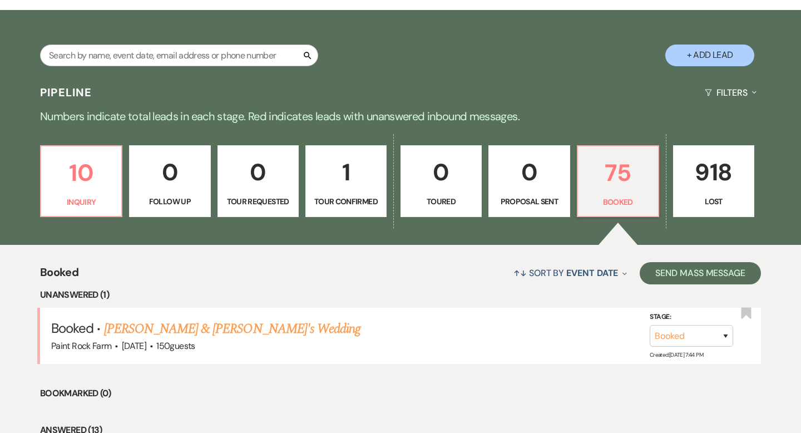
scroll to position [187, 0]
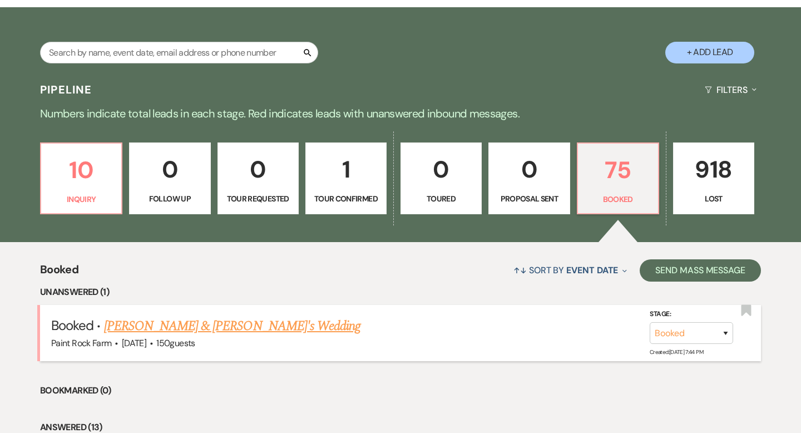
click at [190, 323] on link "[PERSON_NAME] & [PERSON_NAME]'s Wedding" at bounding box center [232, 326] width 257 height 20
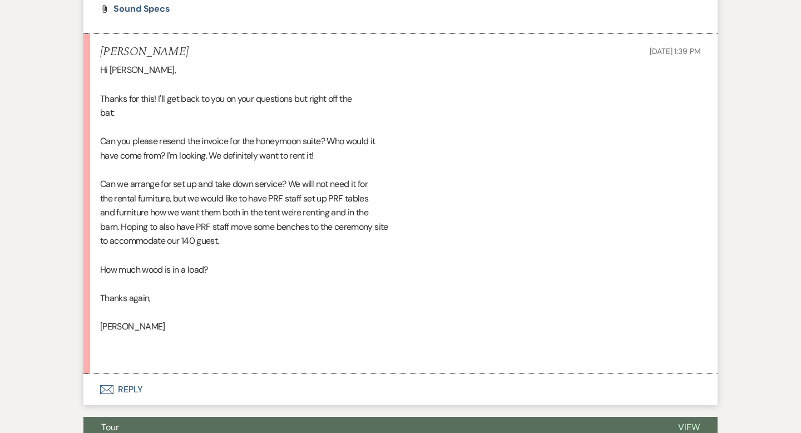
scroll to position [1768, 0]
click at [131, 403] on button "Envelope Reply" at bounding box center [400, 388] width 634 height 31
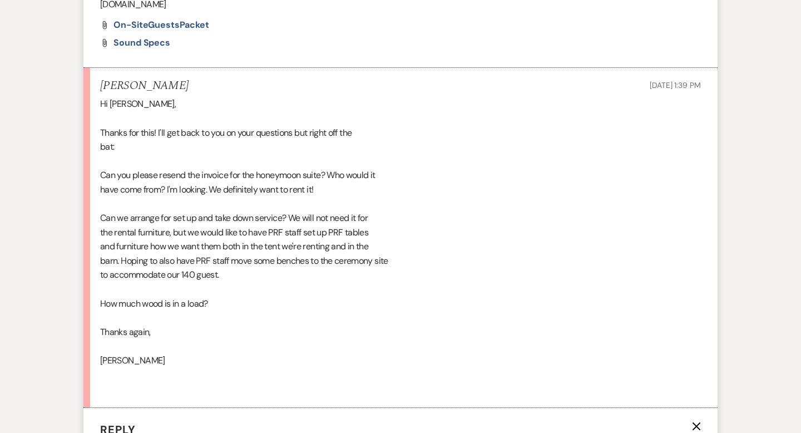
scroll to position [1733, 0]
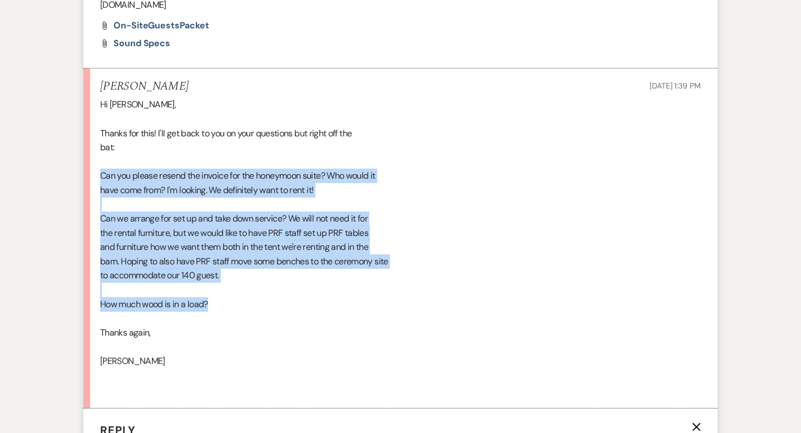
drag, startPoint x: 101, startPoint y: 186, endPoint x: 235, endPoint y: 314, distance: 185.7
click at [235, 314] on div "Hi [PERSON_NAME], Thanks for this! I'll get back to you on your questions but r…" at bounding box center [400, 246] width 601 height 299
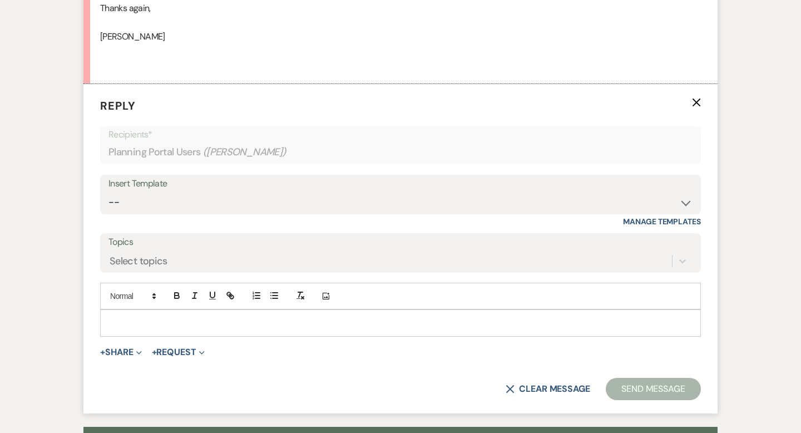
scroll to position [2064, 0]
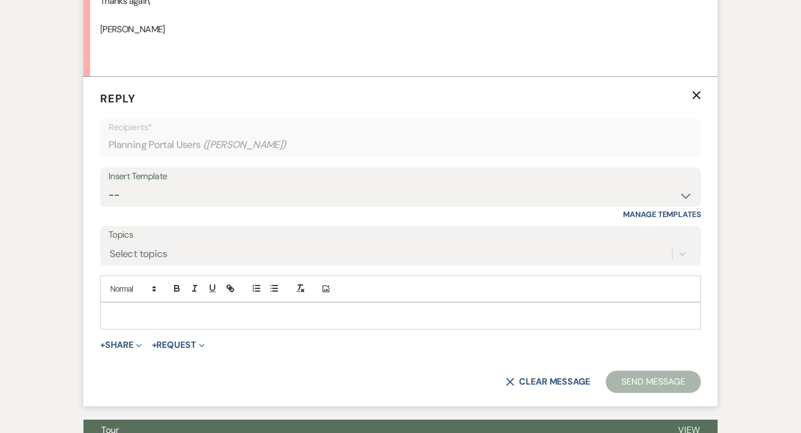
click at [125, 322] on p at bounding box center [400, 315] width 583 height 12
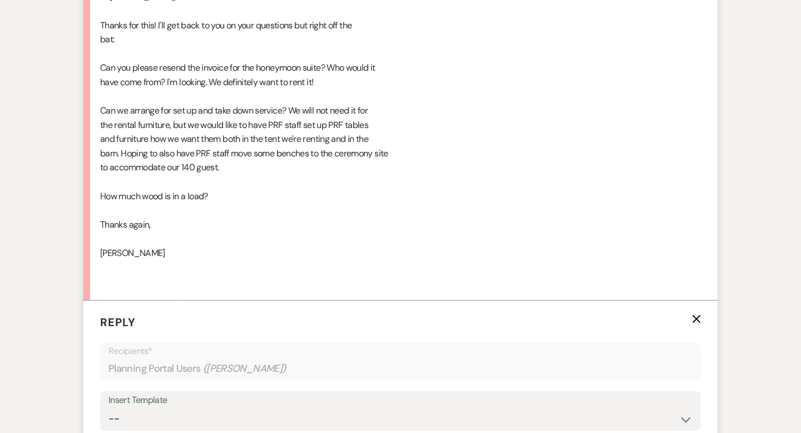
scroll to position [1784, 0]
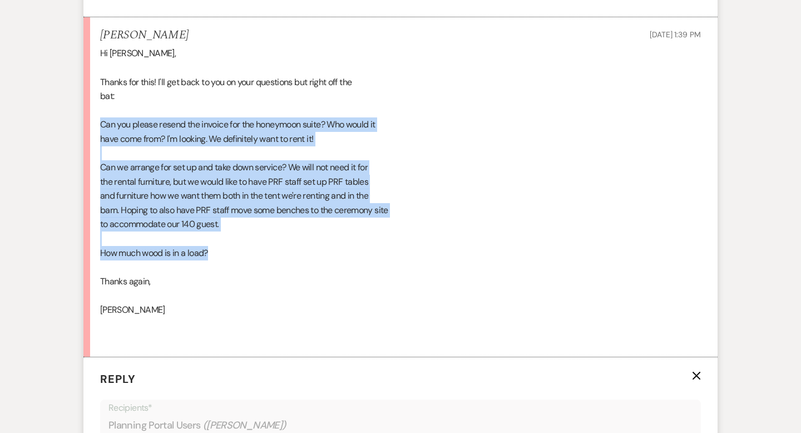
drag, startPoint x: 101, startPoint y: 137, endPoint x: 245, endPoint y: 265, distance: 192.3
click at [245, 265] on div "Hi [PERSON_NAME], Thanks for this! I'll get back to you on your questions but r…" at bounding box center [400, 195] width 601 height 299
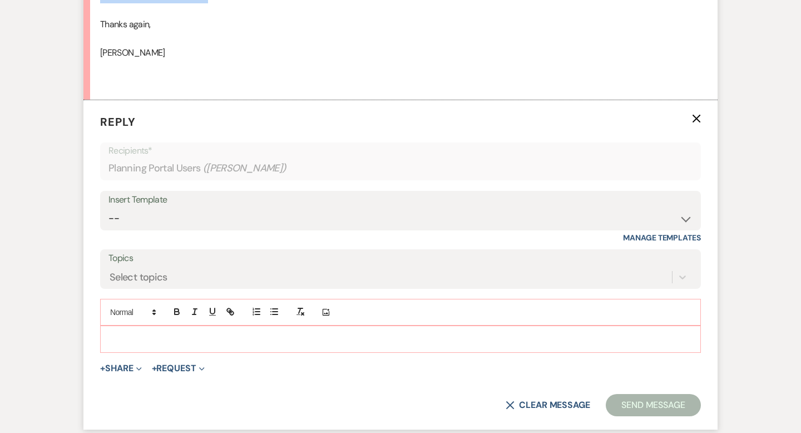
scroll to position [2070, 0]
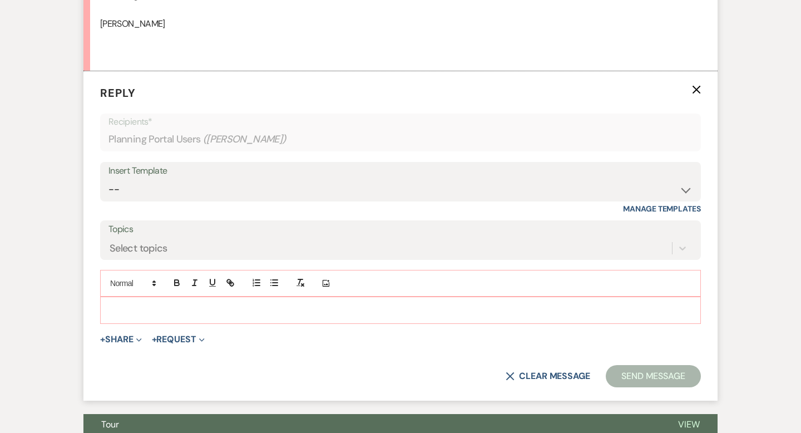
click at [116, 316] on p at bounding box center [400, 310] width 583 height 12
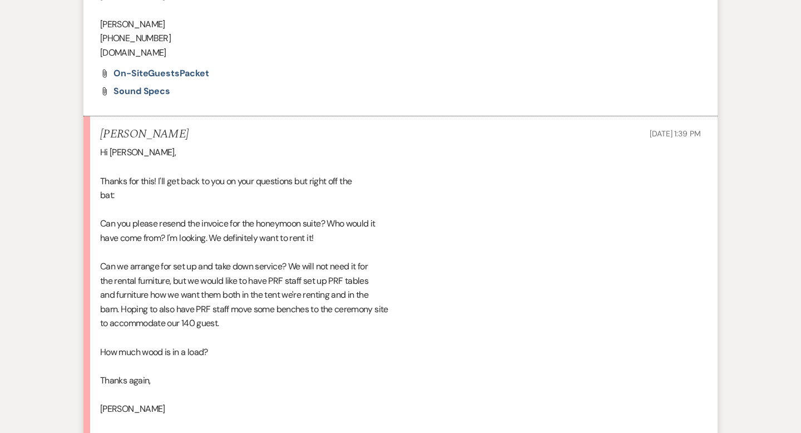
scroll to position [1695, 0]
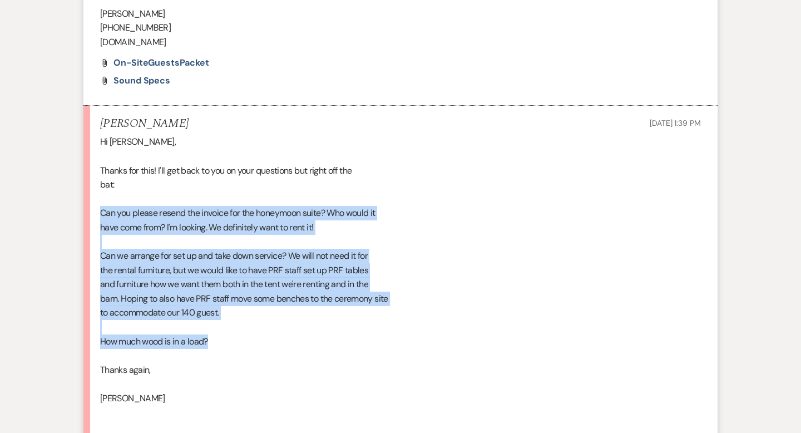
drag, startPoint x: 100, startPoint y: 224, endPoint x: 221, endPoint y: 350, distance: 174.3
click at [221, 350] on div "Hi [PERSON_NAME], Thanks for this! I'll get back to you on your questions but r…" at bounding box center [400, 284] width 601 height 299
copy div "Can you please resend the invoice for the honeymoon suite? Who would it have co…"
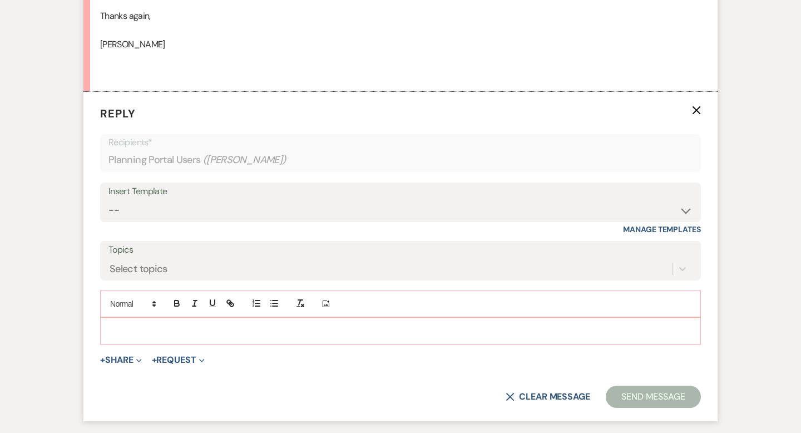
scroll to position [2048, 0]
click at [123, 338] on p at bounding box center [400, 332] width 583 height 12
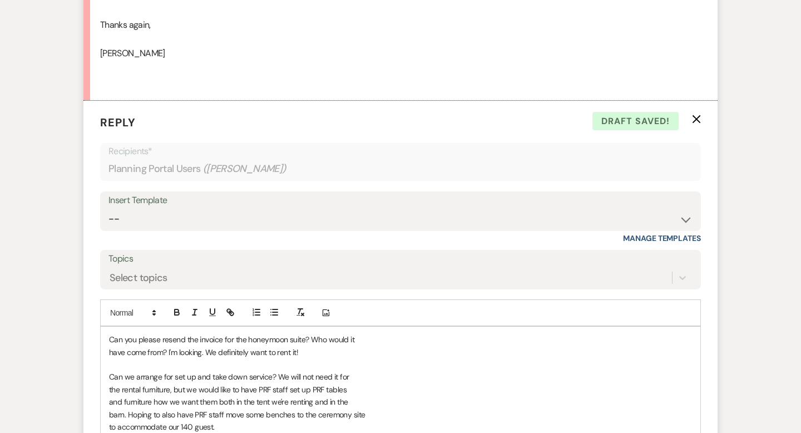
scroll to position [2050, 0]
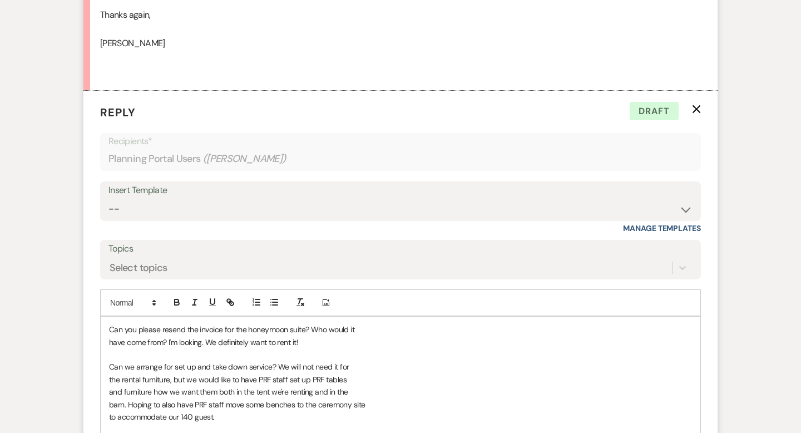
click at [323, 348] on p "have come from? I'm looking. We definitely want to rent it!" at bounding box center [400, 342] width 583 height 12
drag, startPoint x: 303, startPoint y: 354, endPoint x: 457, endPoint y: 360, distance: 154.2
click at [457, 348] on p "have come from? I'm looking. We definitely want to rent it! It is emailed from …" at bounding box center [400, 342] width 583 height 12
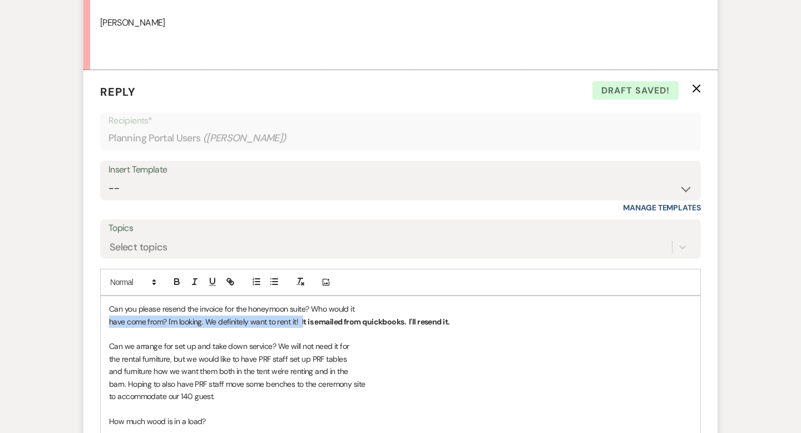
scroll to position [2073, 0]
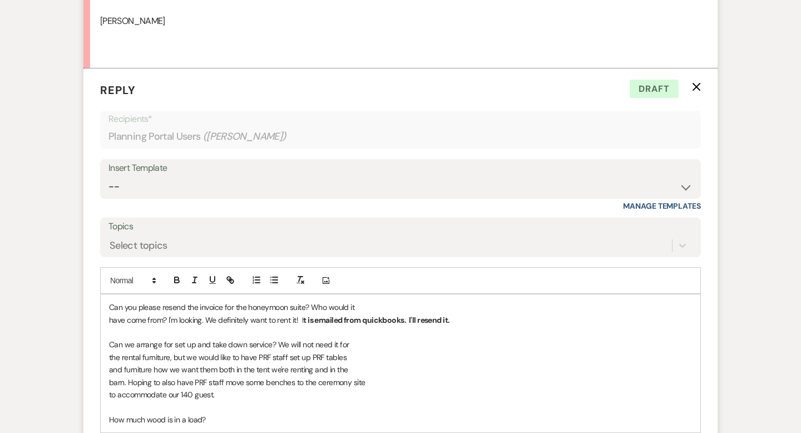
click at [243, 400] on p "to accommodate our 140 guest." at bounding box center [400, 394] width 583 height 12
click at [253, 399] on span "to accommodate our 140 guest. OK, which tables" at bounding box center [191, 394] width 165 height 10
click at [296, 400] on p "to accommodate our 140 guest. OK, which PRF tables" at bounding box center [400, 394] width 583 height 12
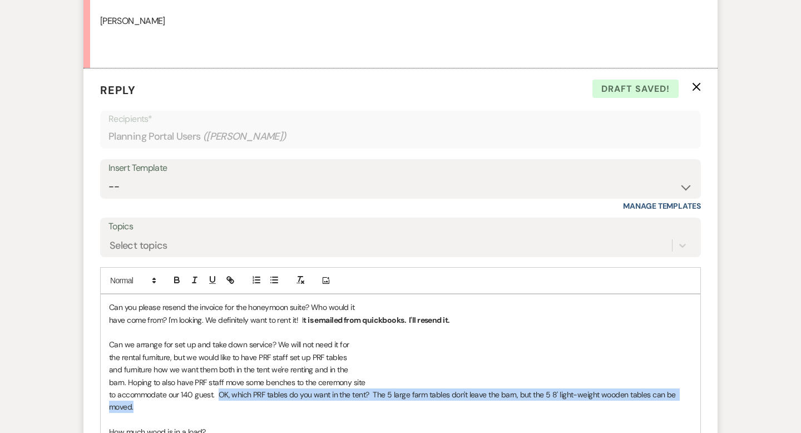
drag, startPoint x: 217, startPoint y: 406, endPoint x: 219, endPoint y: 418, distance: 11.8
click at [219, 413] on p "to accommodate our 140 guest. OK, which PRF tables do you want in the tent? The…" at bounding box center [400, 400] width 583 height 25
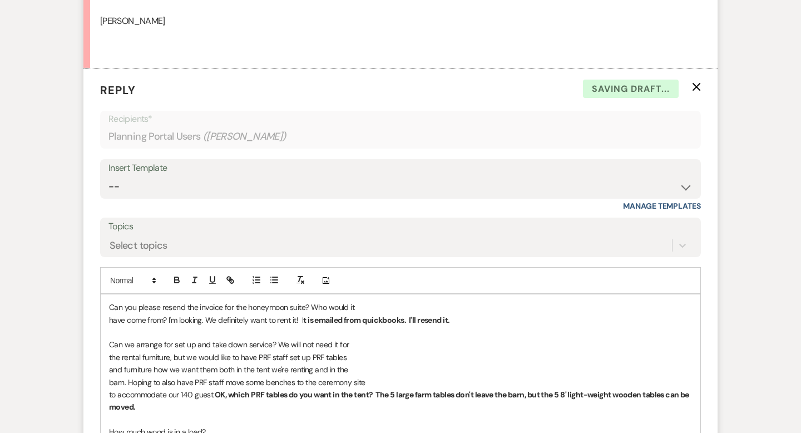
click at [170, 413] on p "to accommodate our 140 guest. OK, which PRF tables do you want in the tent? The…" at bounding box center [400, 400] width 583 height 25
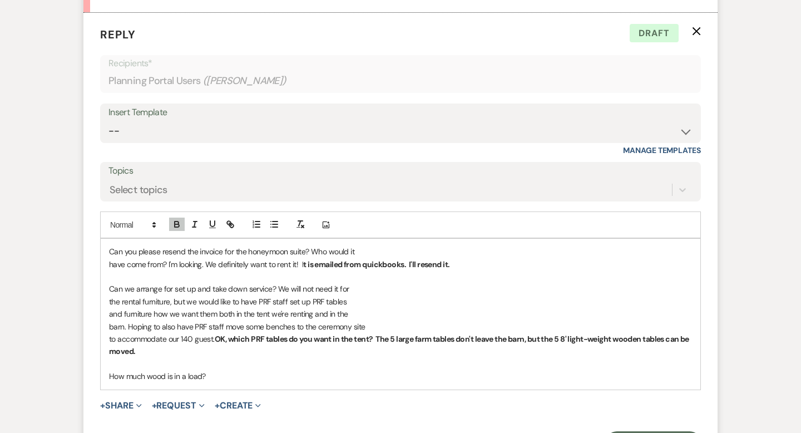
scroll to position [2127, 0]
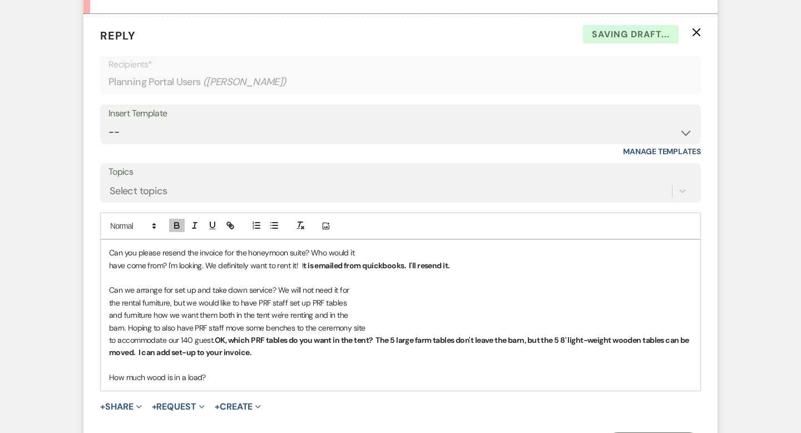
click at [147, 357] on strong "OK, which PRF tables do you want in the tent? The 5 large farm tables don't lea…" at bounding box center [399, 346] width 581 height 22
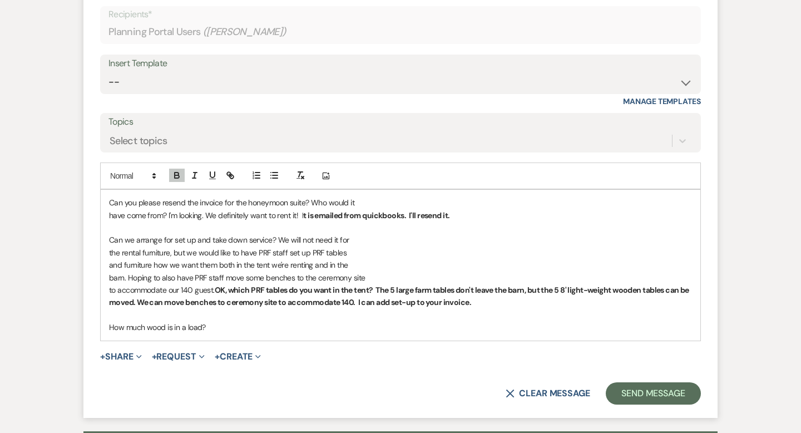
scroll to position [2177, 0]
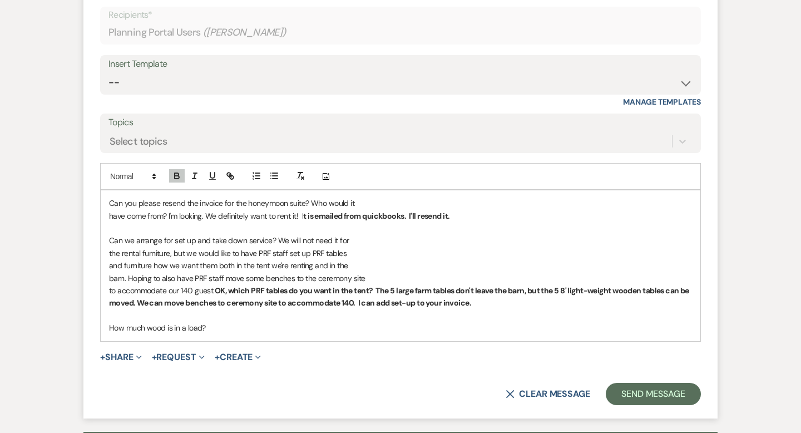
click at [228, 334] on p "How much wood is in a load?" at bounding box center [400, 328] width 583 height 12
drag, startPoint x: 209, startPoint y: 340, endPoint x: 364, endPoint y: 344, distance: 155.8
click at [364, 334] on p "How much wood is in a load? about 1 nights worth, 5-6 hours I would guess." at bounding box center [400, 328] width 583 height 12
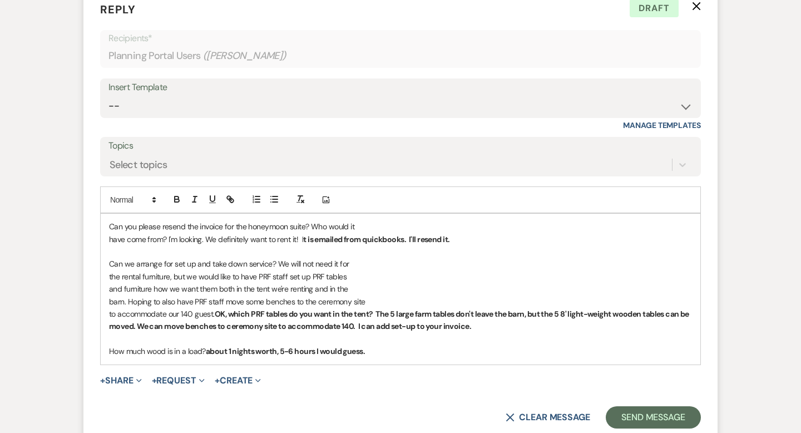
scroll to position [2157, 0]
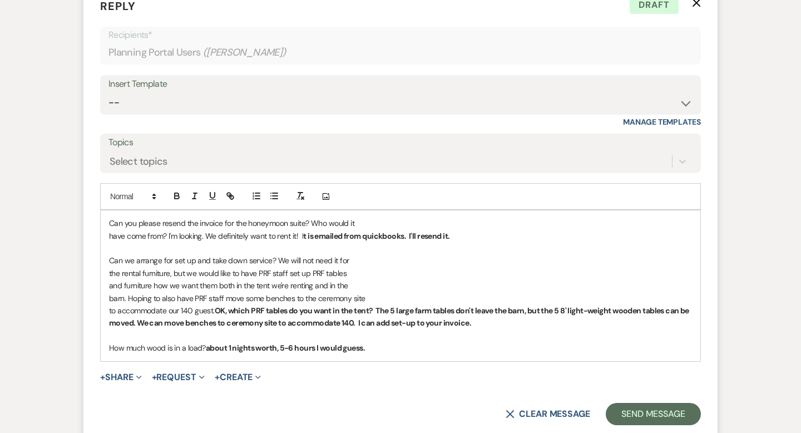
click at [419, 324] on strong "OK, which PRF tables do you want in the tent? The 5 large farm tables don't lea…" at bounding box center [399, 316] width 581 height 22
drag, startPoint x: 581, startPoint y: 323, endPoint x: 575, endPoint y: 323, distance: 6.1
click at [575, 323] on strong "OK, which PRF tables do you want in the tent? The 5 large 8' farm tables don't …" at bounding box center [398, 316] width 578 height 22
click at [620, 324] on strong "OK, which PRF tables do you want in the tent? The 5 large 8' farm tables don't …" at bounding box center [399, 316] width 581 height 22
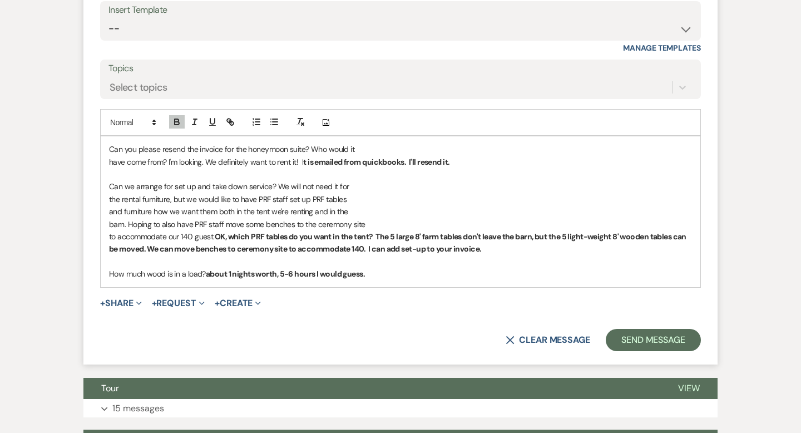
scroll to position [2230, 0]
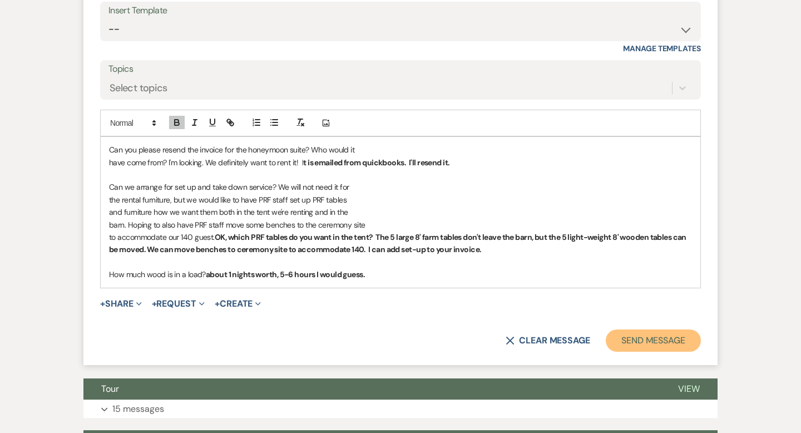
click at [641, 352] on button "Send Message" at bounding box center [653, 340] width 95 height 22
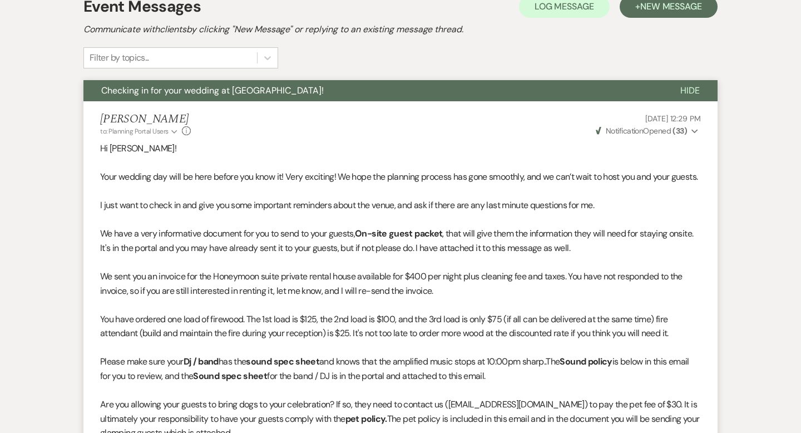
scroll to position [0, 0]
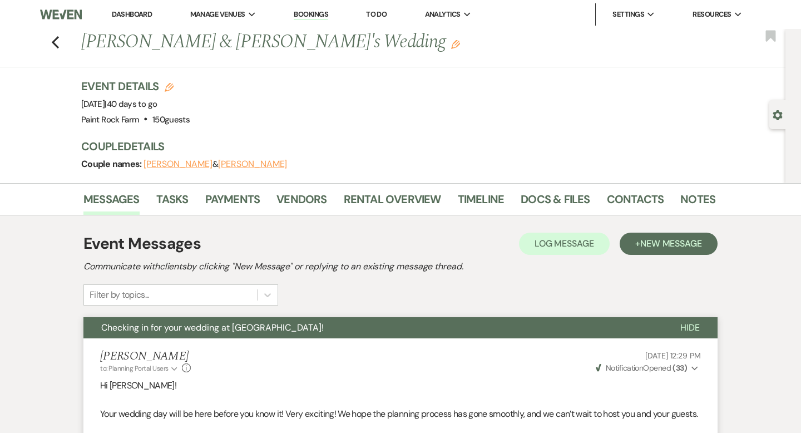
click at [177, 163] on button "[PERSON_NAME]" at bounding box center [178, 164] width 69 height 9
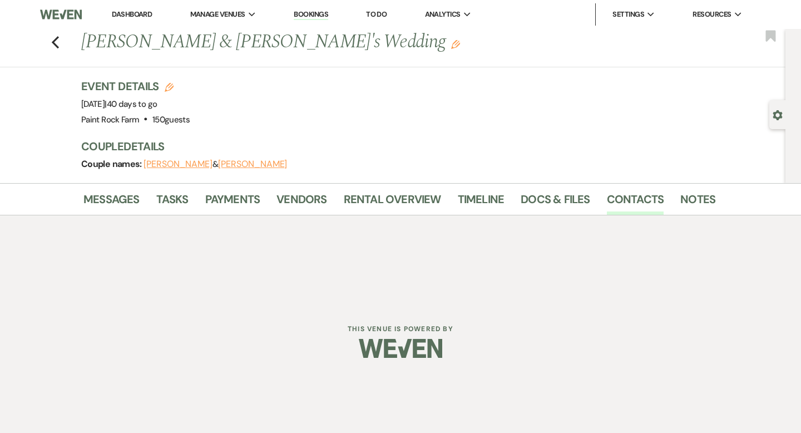
select select "1"
select select "email"
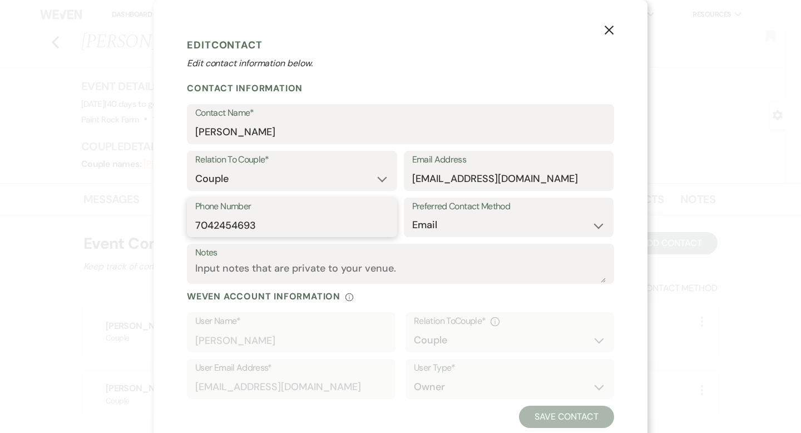
drag, startPoint x: 271, startPoint y: 224, endPoint x: 194, endPoint y: 225, distance: 77.3
click at [192, 225] on div "Phone Number [PHONE_NUMBER]" at bounding box center [292, 217] width 210 height 40
click at [609, 28] on icon "X" at bounding box center [609, 30] width 10 height 10
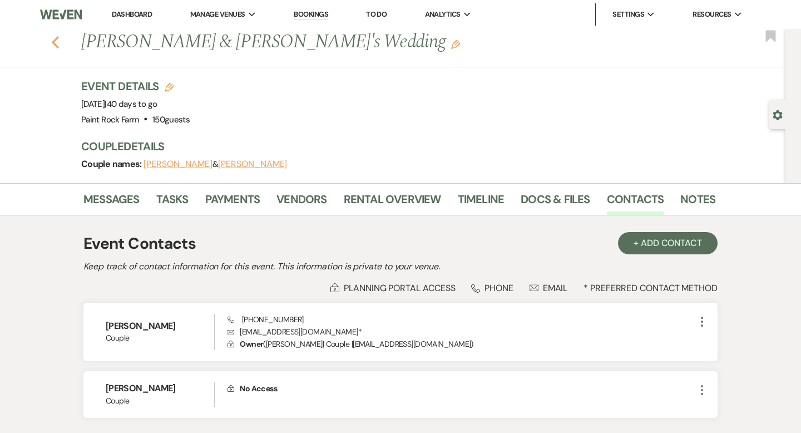
click at [53, 43] on use "button" at bounding box center [55, 42] width 7 height 12
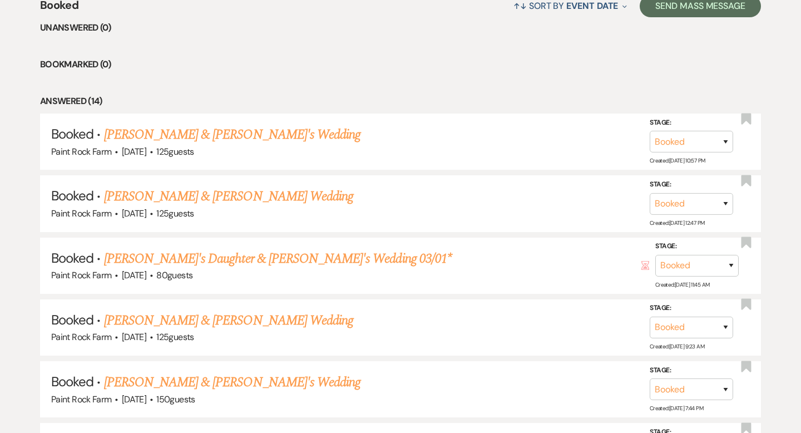
scroll to position [453, 0]
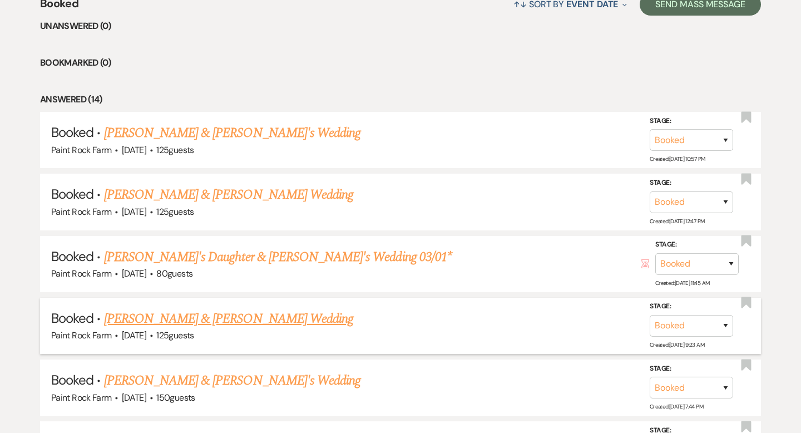
click at [235, 315] on link "[PERSON_NAME] & [PERSON_NAME] Wedding" at bounding box center [228, 319] width 249 height 20
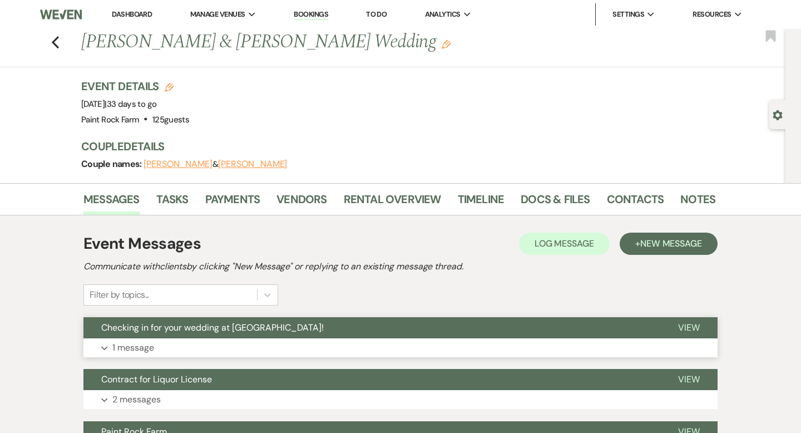
click at [268, 326] on span "Checking in for your wedding at [GEOGRAPHIC_DATA]!" at bounding box center [212, 328] width 222 height 12
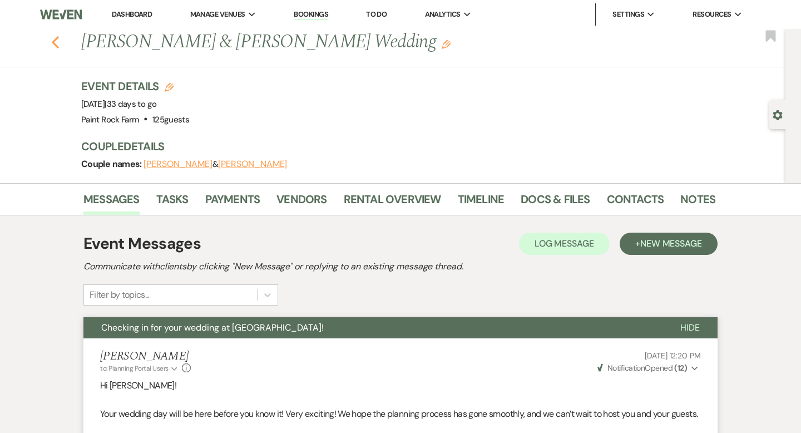
click at [51, 39] on icon "Previous" at bounding box center [55, 42] width 8 height 13
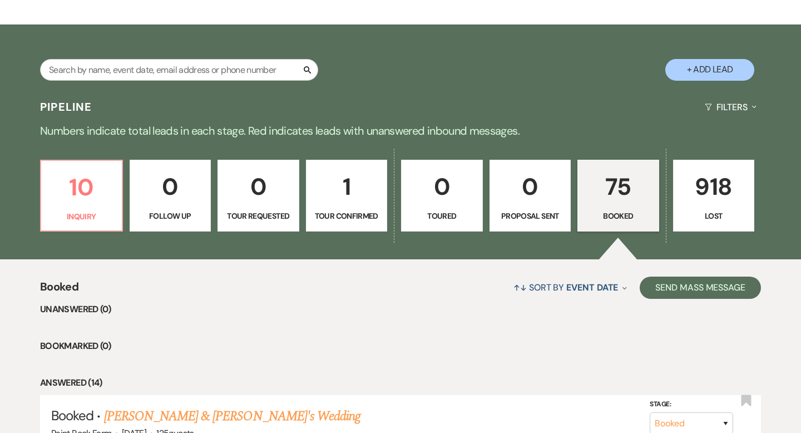
scroll to position [159, 0]
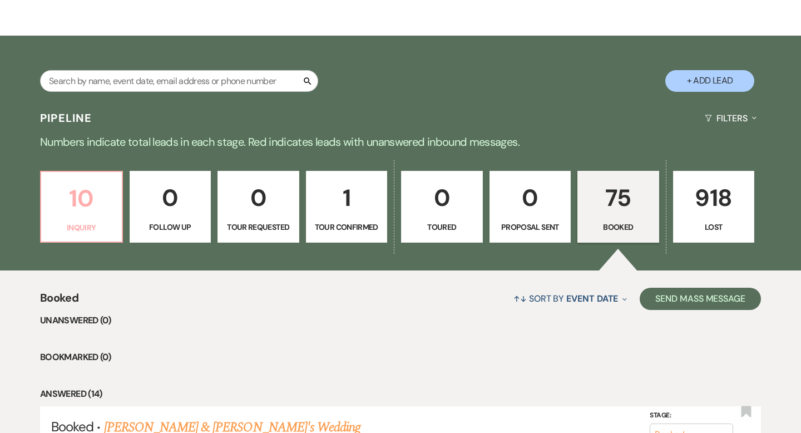
click at [75, 199] on p "10" at bounding box center [81, 198] width 67 height 37
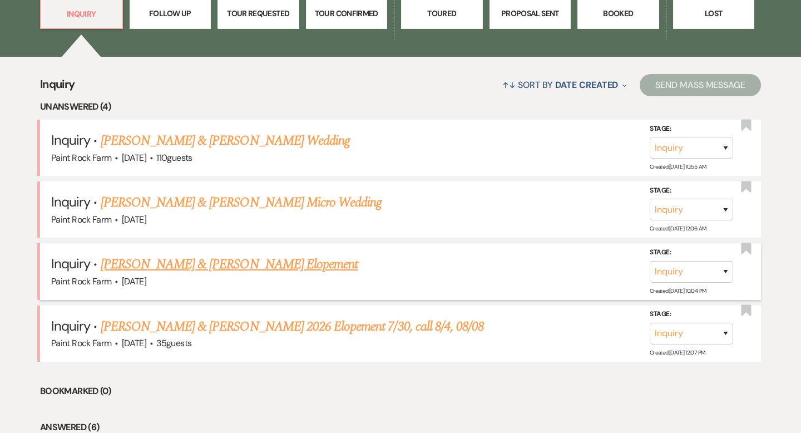
scroll to position [382, 0]
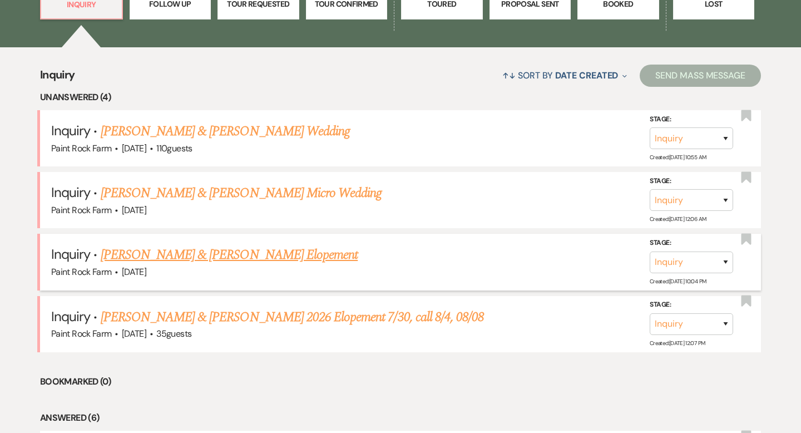
click at [259, 255] on link "[PERSON_NAME] & [PERSON_NAME] Elopement" at bounding box center [230, 255] width 258 height 20
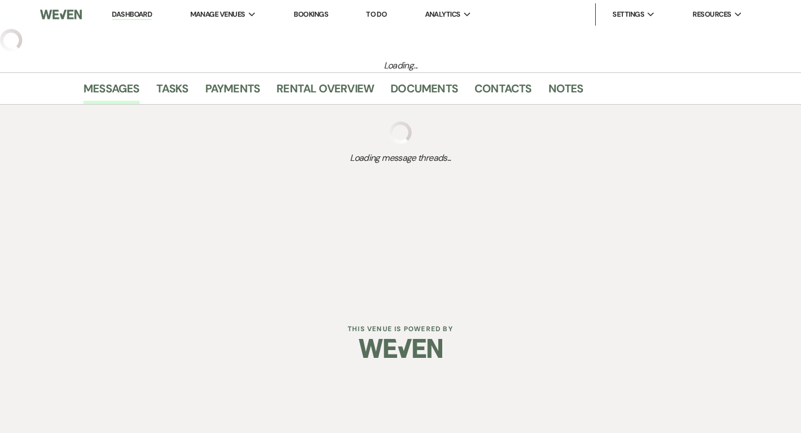
select select "5"
select select "22"
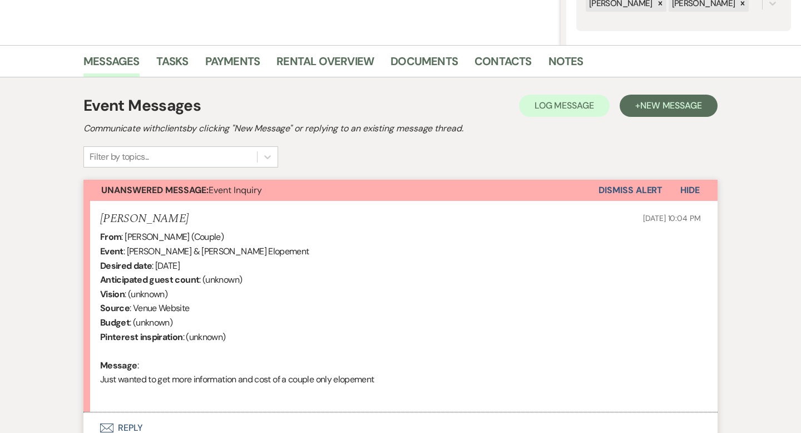
scroll to position [255, 0]
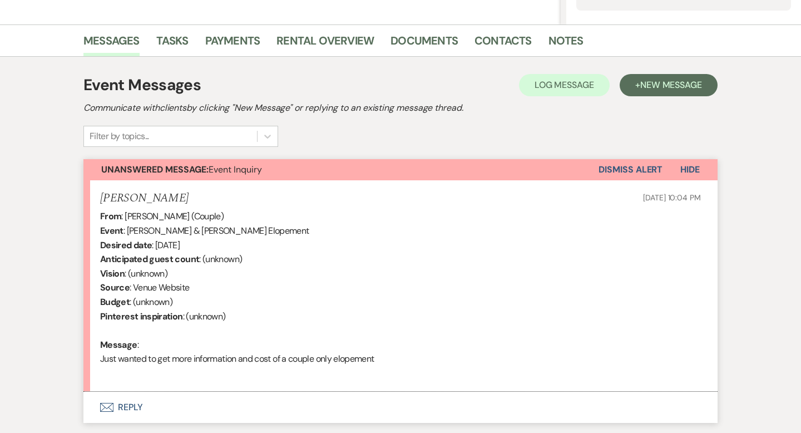
click at [137, 405] on button "Envelope Reply" at bounding box center [400, 407] width 634 height 31
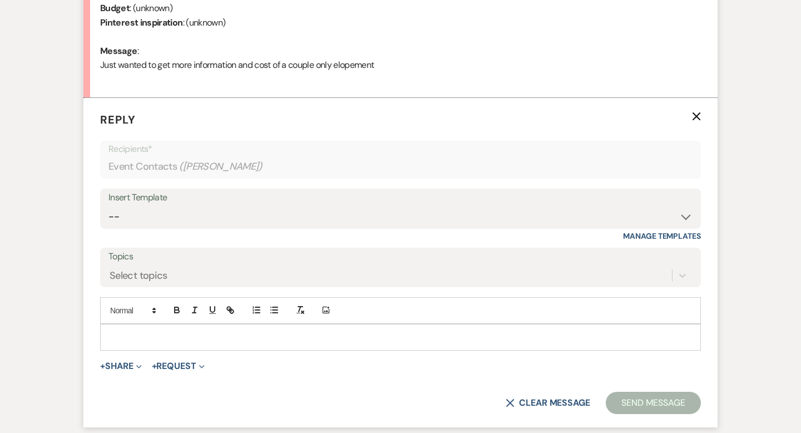
scroll to position [595, 0]
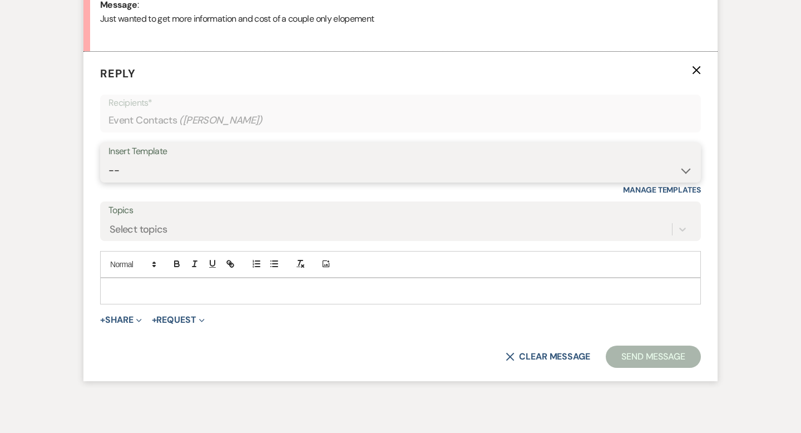
click at [684, 171] on select "-- Tour Request Response Contract (Pre-Booked Leads) Inquiry Follow Up Thank yo…" at bounding box center [400, 171] width 584 height 22
select select "2911"
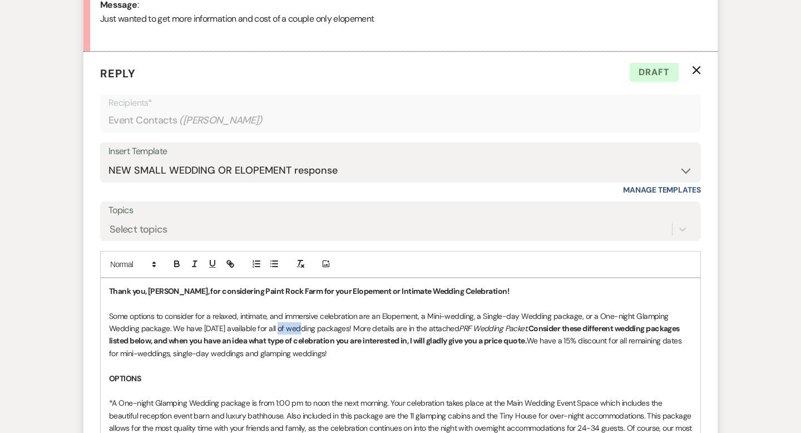
drag, startPoint x: 284, startPoint y: 328, endPoint x: 300, endPoint y: 328, distance: 15.6
click at [300, 328] on p "Some options to consider for a relaxed, intimate, and immersive celebration are…" at bounding box center [400, 335] width 583 height 50
click at [400, 327] on p "Some options to consider for a relaxed, intimate, and immersive celebration are…" at bounding box center [400, 335] width 583 height 50
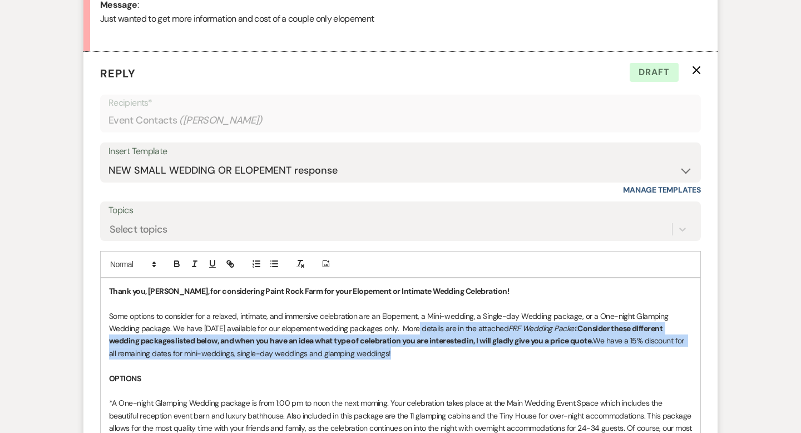
drag, startPoint x: 418, startPoint y: 327, endPoint x: 433, endPoint y: 354, distance: 31.1
click at [433, 354] on p "Some options to consider for a relaxed, intimate, and immersive celebration are…" at bounding box center [400, 335] width 583 height 50
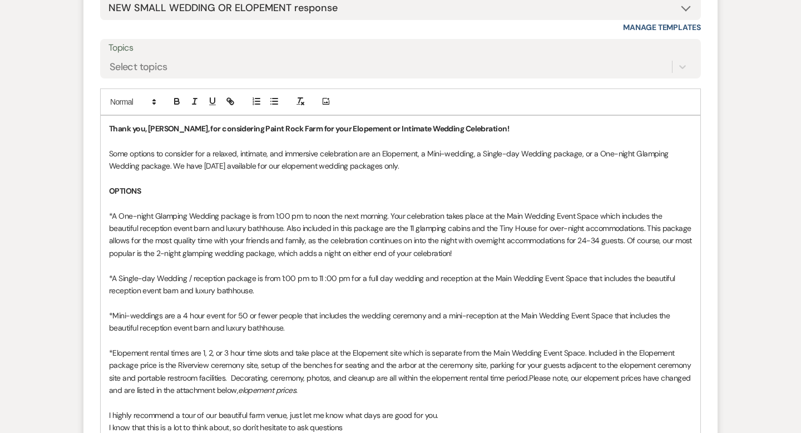
scroll to position [770, 0]
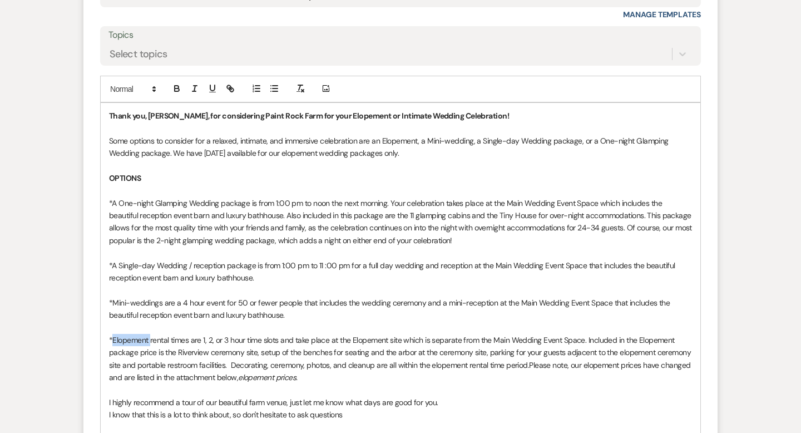
drag, startPoint x: 113, startPoint y: 338, endPoint x: 150, endPoint y: 339, distance: 36.2
click at [150, 339] on p "*Elopement rental times are 1, 2, or 3 hour time slots and take place at the El…" at bounding box center [400, 359] width 583 height 50
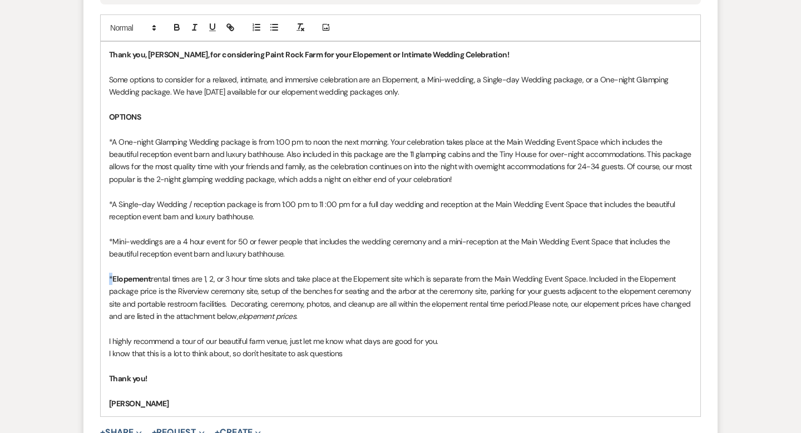
scroll to position [833, 0]
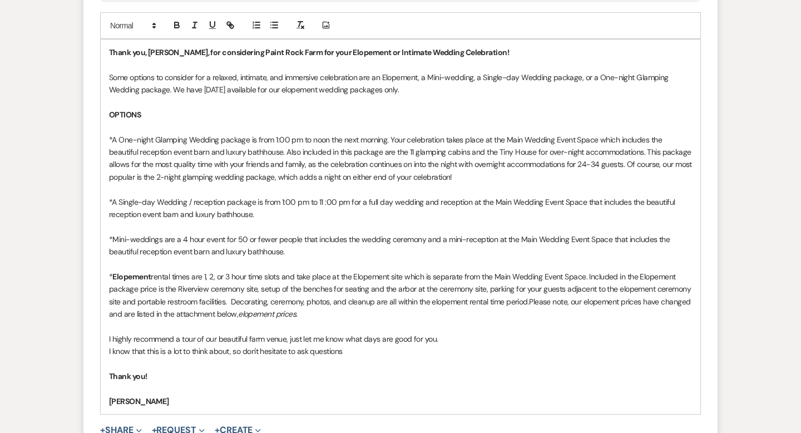
click at [334, 314] on p "* Elopement rental times are 1, 2, or 3 hour time slots and take place at the E…" at bounding box center [400, 295] width 583 height 50
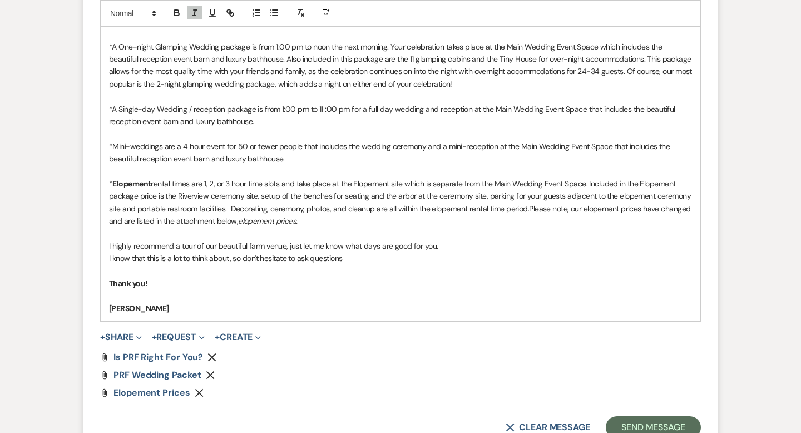
scroll to position [934, 0]
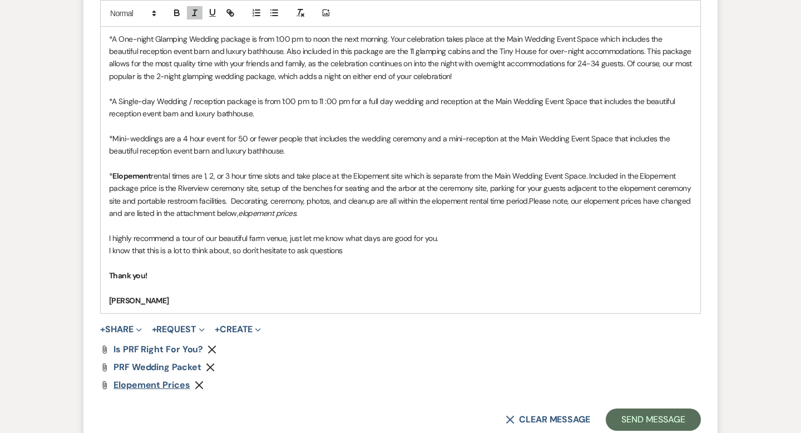
click at [183, 386] on span "elopement prices" at bounding box center [151, 385] width 77 height 12
click at [325, 214] on p "* Elopement rental times are 1, 2, or 3 hour time slots and take place at the E…" at bounding box center [400, 195] width 583 height 50
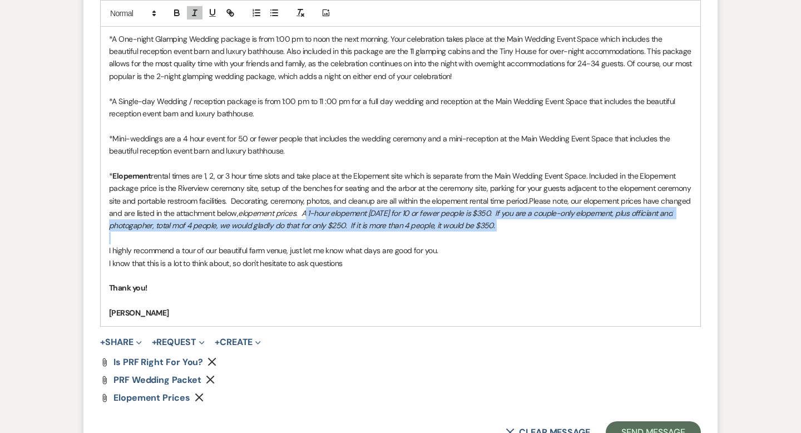
drag, startPoint x: 303, startPoint y: 212, endPoint x: 503, endPoint y: 233, distance: 200.7
click at [503, 233] on div "Thank you, [PERSON_NAME], for considering Paint Rock Farm for your Elopement or…" at bounding box center [401, 132] width 600 height 387
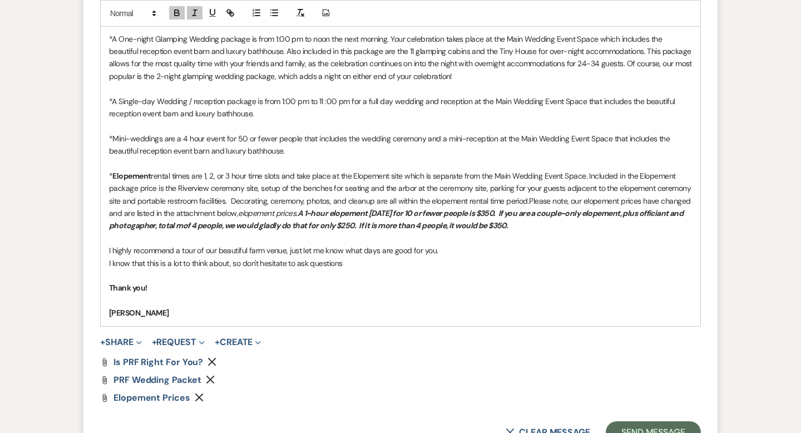
click at [527, 267] on p "I know that this is a lot to think about, so don't hesitate to ask questions" at bounding box center [400, 263] width 583 height 12
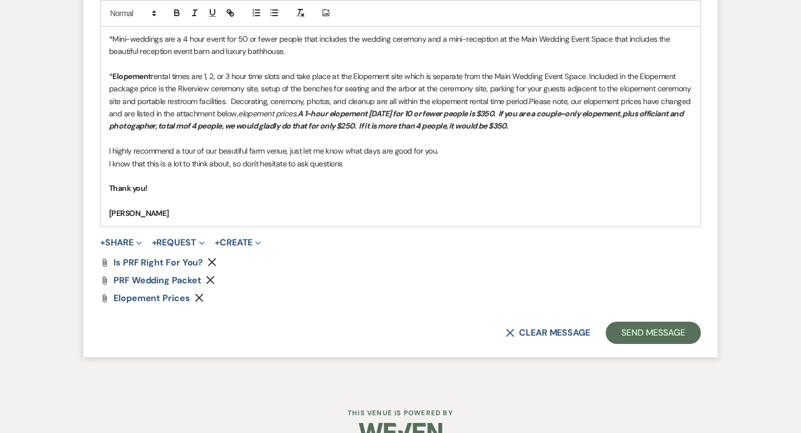
scroll to position [1059, 0]
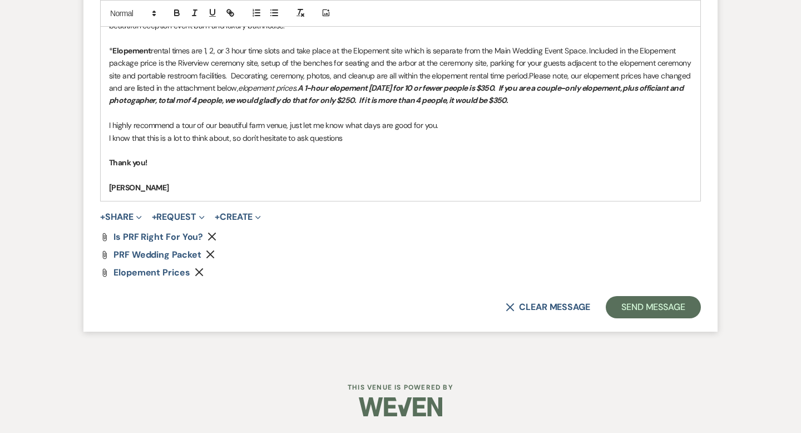
click at [209, 235] on use "button" at bounding box center [212, 237] width 8 height 8
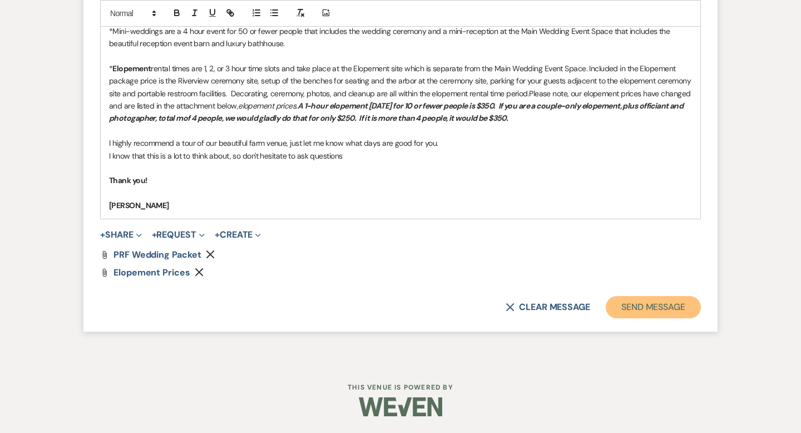
click at [627, 305] on button "Send Message" at bounding box center [653, 307] width 95 height 22
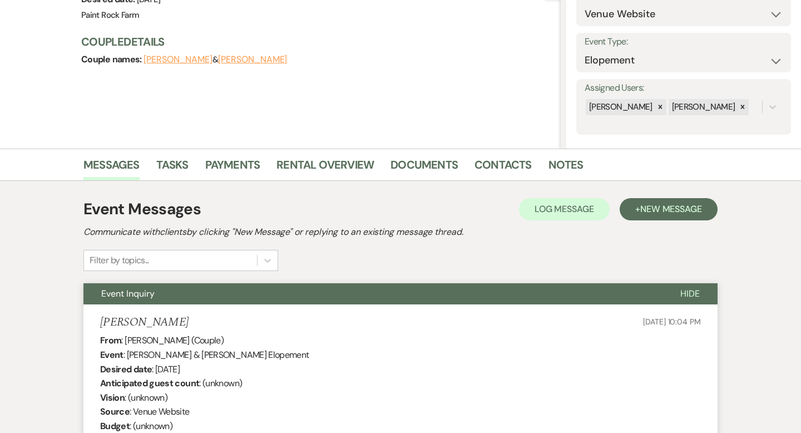
scroll to position [0, 0]
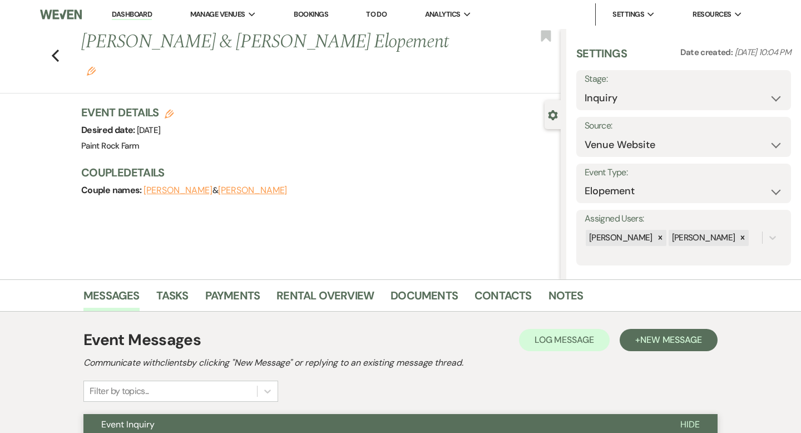
click at [96, 67] on icon "Edit" at bounding box center [91, 71] width 9 height 9
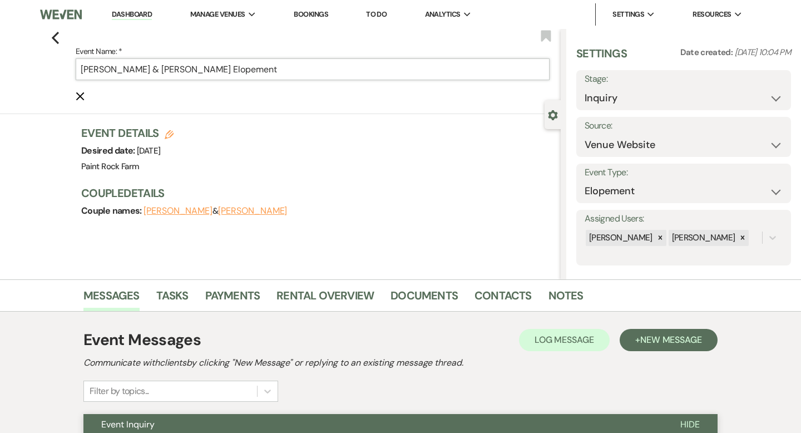
click at [241, 72] on input "[PERSON_NAME] & [PERSON_NAME] Elopement" at bounding box center [313, 69] width 474 height 22
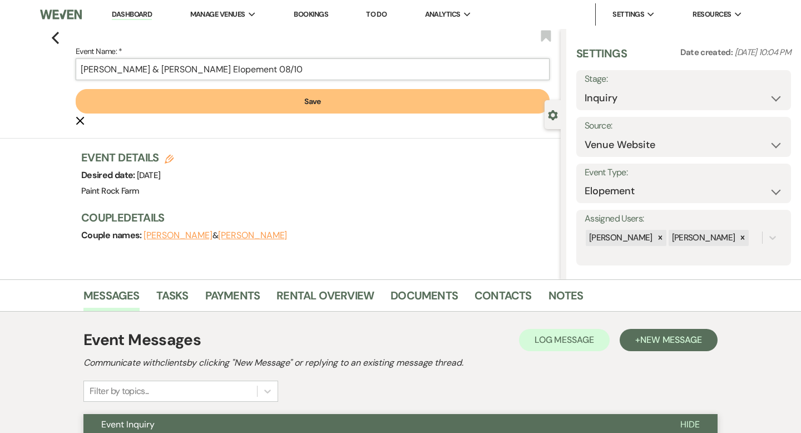
type input "[PERSON_NAME] & [PERSON_NAME] Elopement 08/10"
click at [313, 102] on button "Save" at bounding box center [313, 101] width 474 height 24
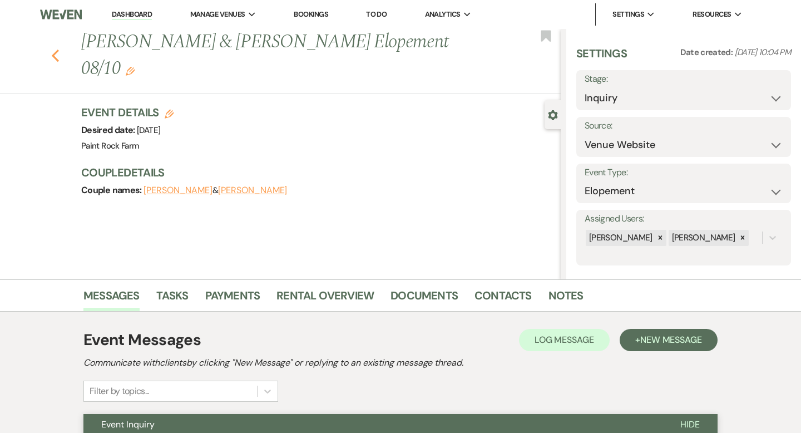
click at [55, 49] on icon "Previous" at bounding box center [55, 55] width 8 height 13
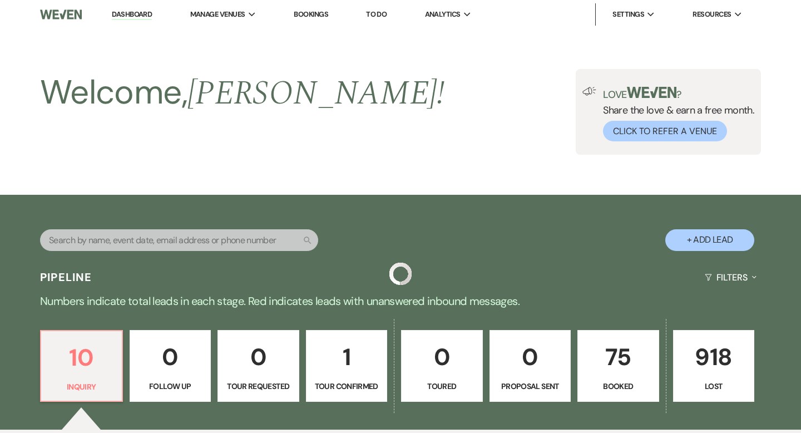
scroll to position [382, 0]
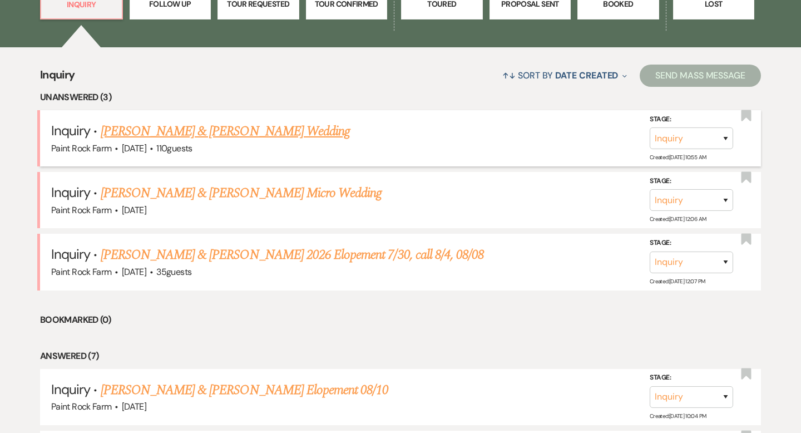
click at [237, 132] on link "[PERSON_NAME] & [PERSON_NAME] Wedding" at bounding box center [225, 131] width 249 height 20
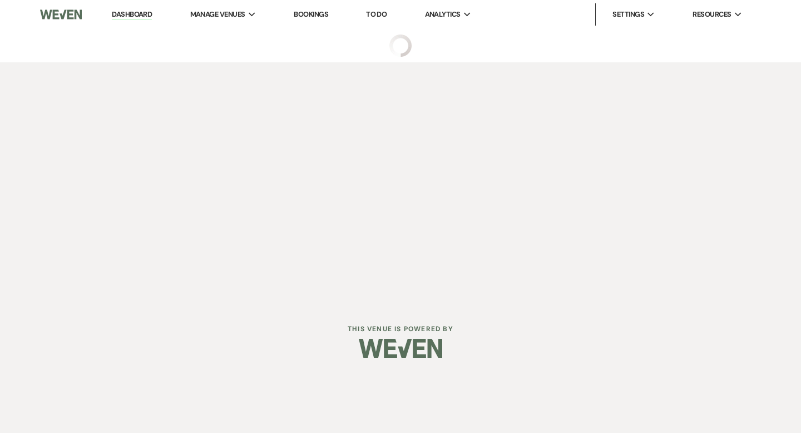
select select "5"
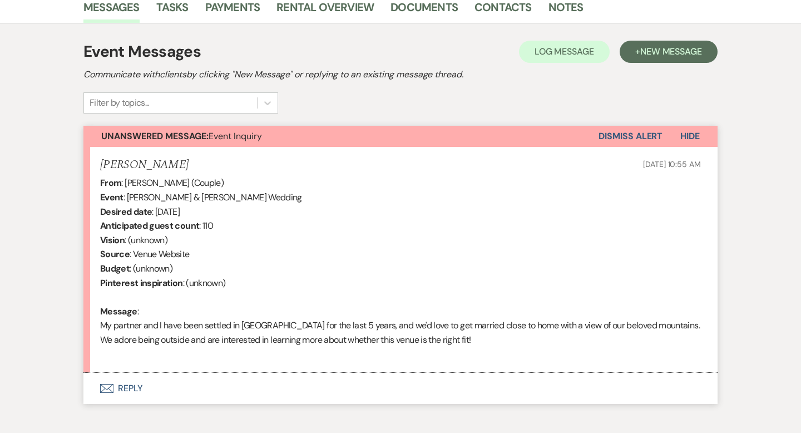
scroll to position [294, 0]
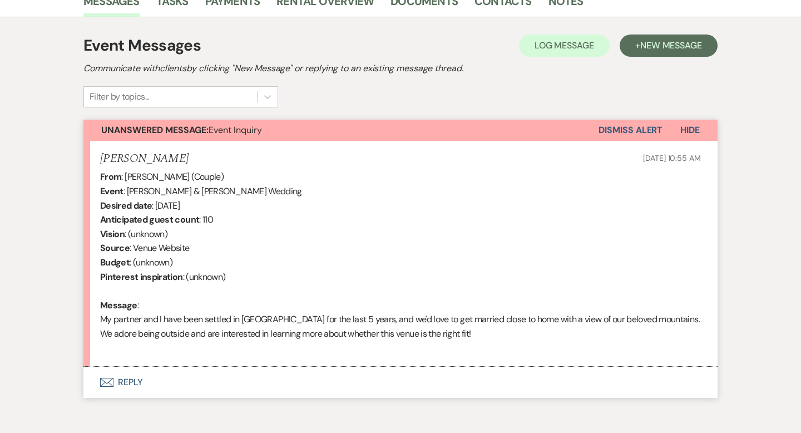
click at [131, 377] on button "Envelope Reply" at bounding box center [400, 382] width 634 height 31
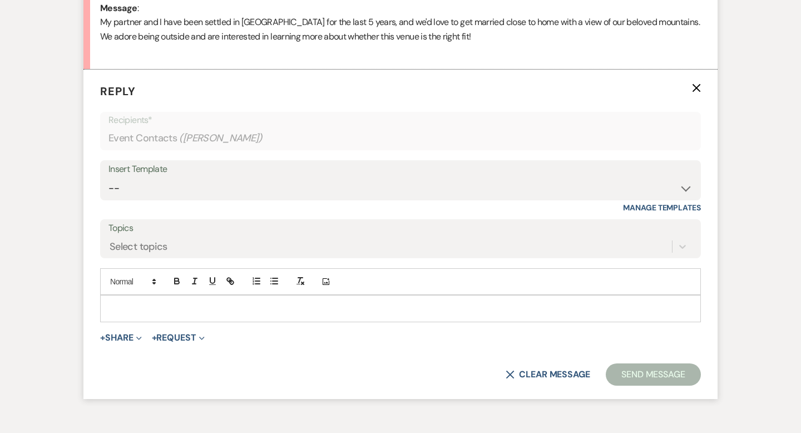
scroll to position [609, 0]
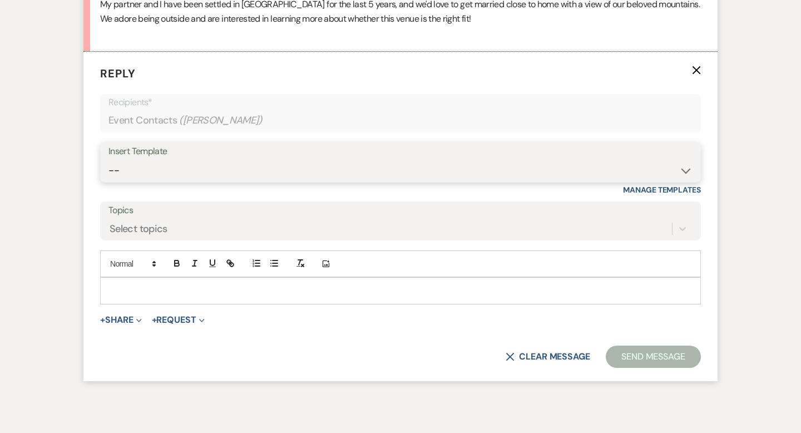
click at [684, 172] on select "-- Tour Request Response Contract (Pre-Booked Leads) Inquiry Follow Up Thank yo…" at bounding box center [400, 171] width 584 height 22
select select "5657"
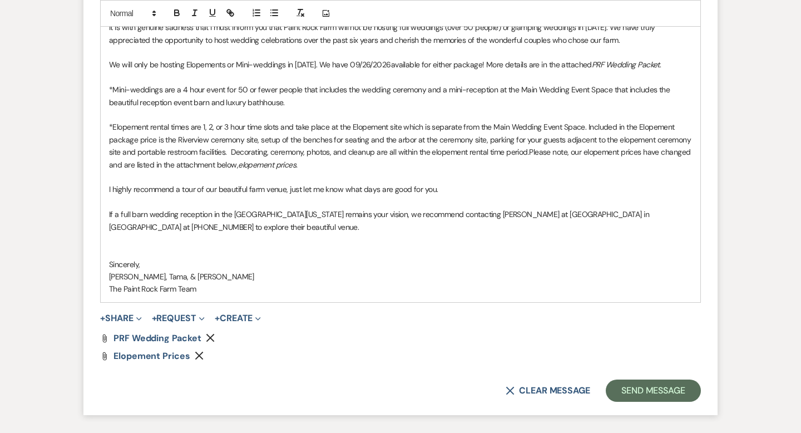
scroll to position [913, 0]
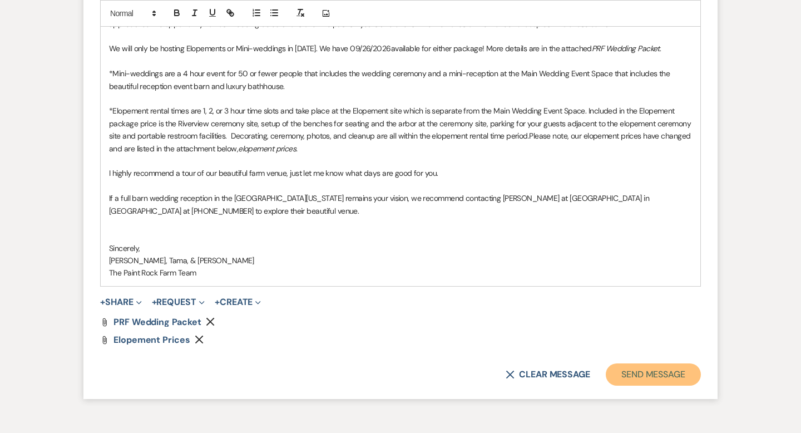
click at [649, 370] on button "Send Message" at bounding box center [653, 374] width 95 height 22
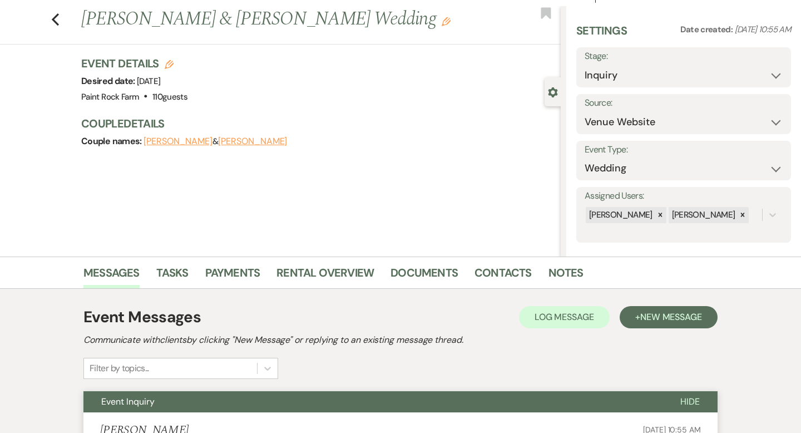
scroll to position [0, 0]
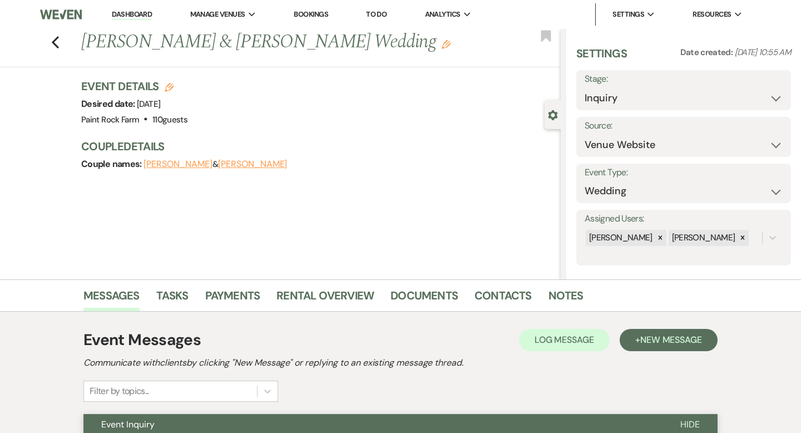
click at [442, 43] on icon "Edit" at bounding box center [446, 44] width 9 height 9
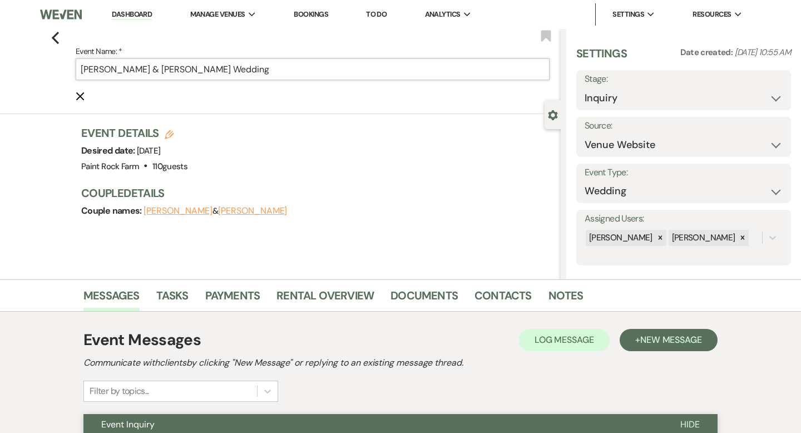
click at [286, 70] on input "[PERSON_NAME] & [PERSON_NAME] Wedding" at bounding box center [313, 69] width 474 height 22
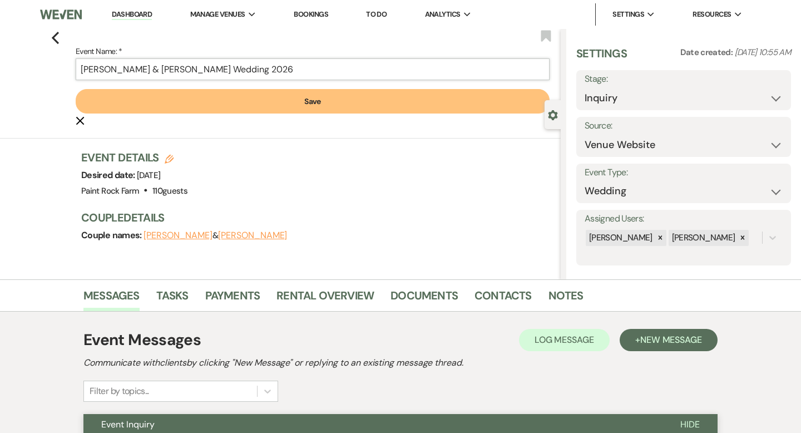
type input "[PERSON_NAME] & [PERSON_NAME] Wedding 2026"
click at [322, 102] on button "Save" at bounding box center [313, 101] width 474 height 24
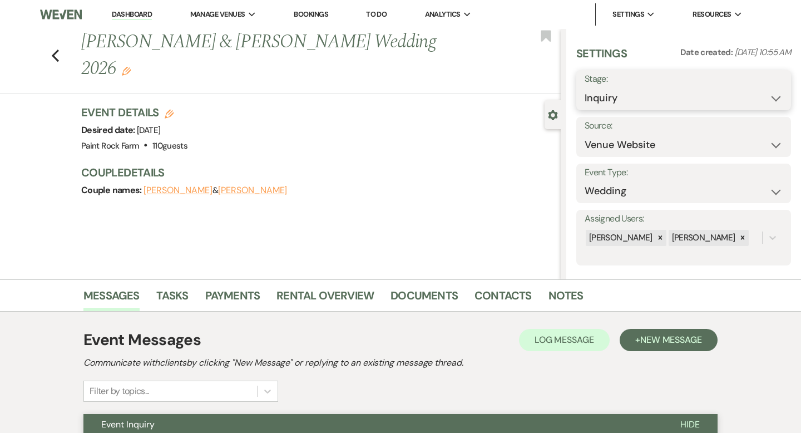
click at [777, 97] on select "Inquiry Follow Up Tour Requested Tour Confirmed Toured Proposal Sent Booked Lost" at bounding box center [684, 98] width 198 height 22
select select "8"
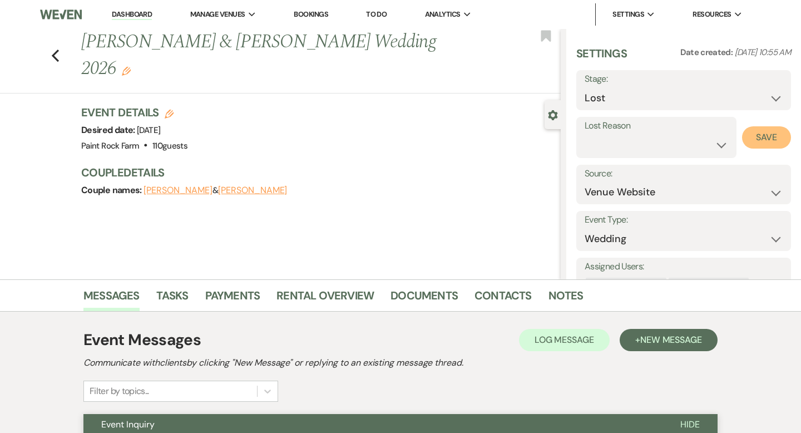
click at [764, 135] on button "Save" at bounding box center [766, 137] width 49 height 22
click at [55, 50] on use "button" at bounding box center [55, 56] width 7 height 12
select select "8"
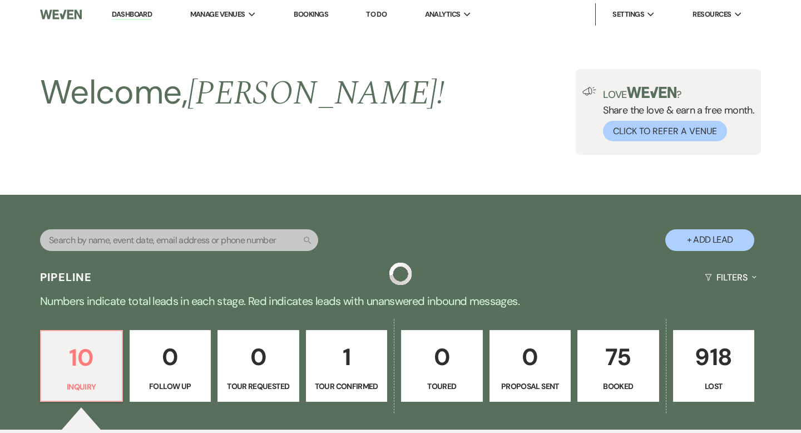
scroll to position [382, 0]
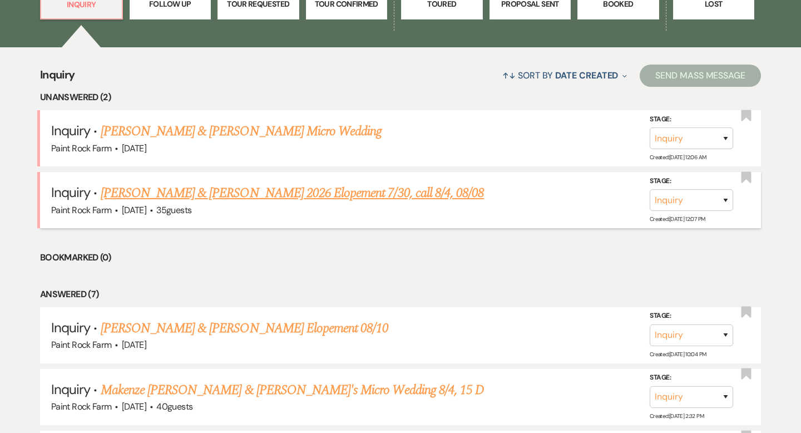
click at [184, 191] on link "[PERSON_NAME] & [PERSON_NAME] 2026 Elopement 7/30, call 8/4, 08/08" at bounding box center [293, 193] width 384 height 20
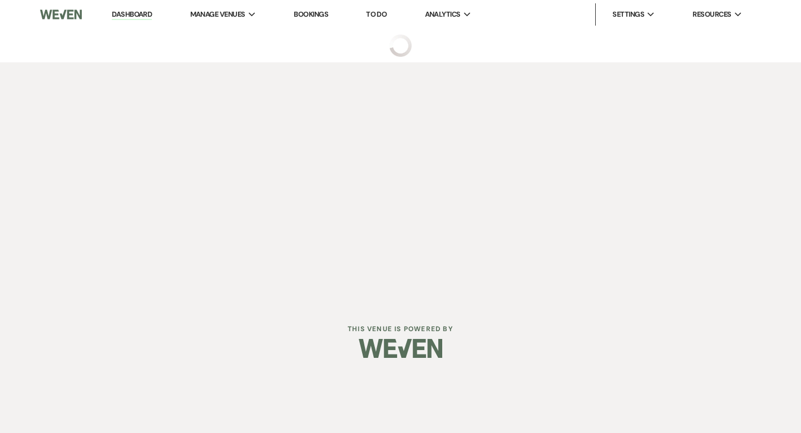
select select "5"
select select "22"
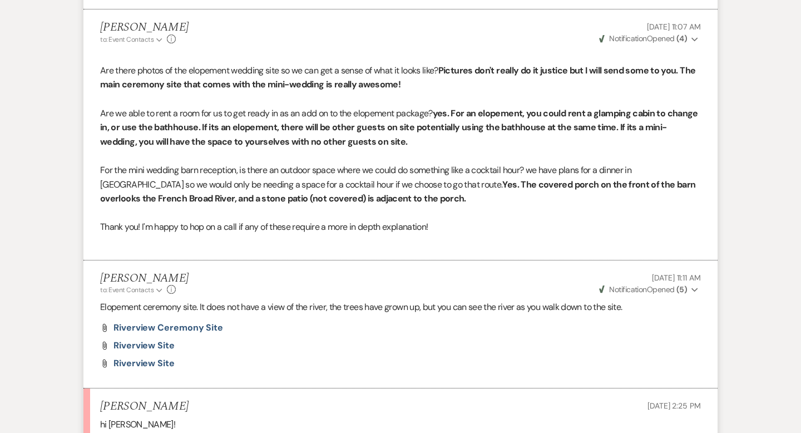
scroll to position [2172, 0]
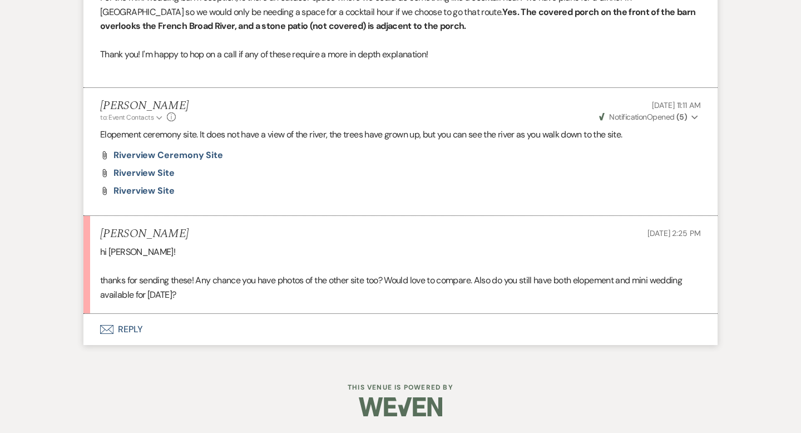
click at [130, 329] on button "Envelope Reply" at bounding box center [400, 329] width 634 height 31
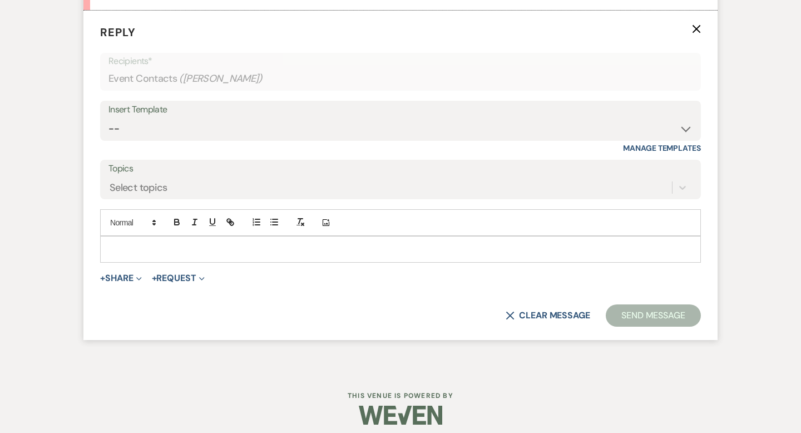
scroll to position [2484, 0]
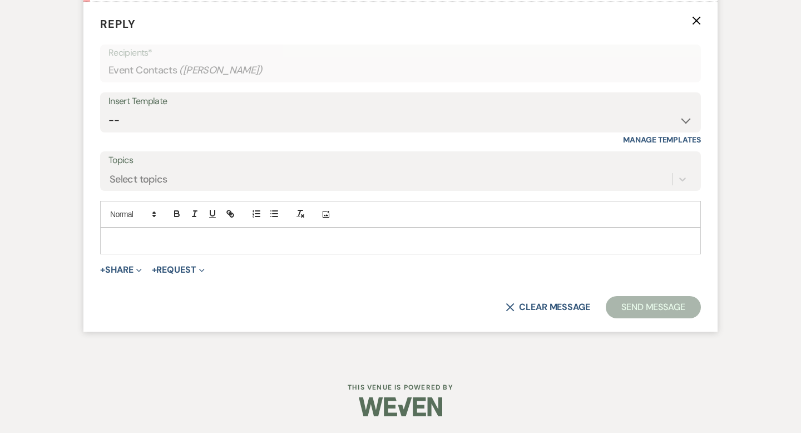
click at [117, 235] on p at bounding box center [400, 241] width 583 height 12
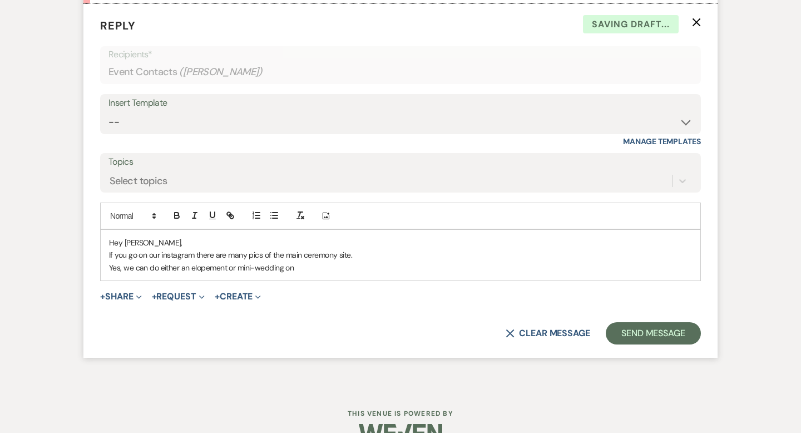
scroll to position [2483, 0]
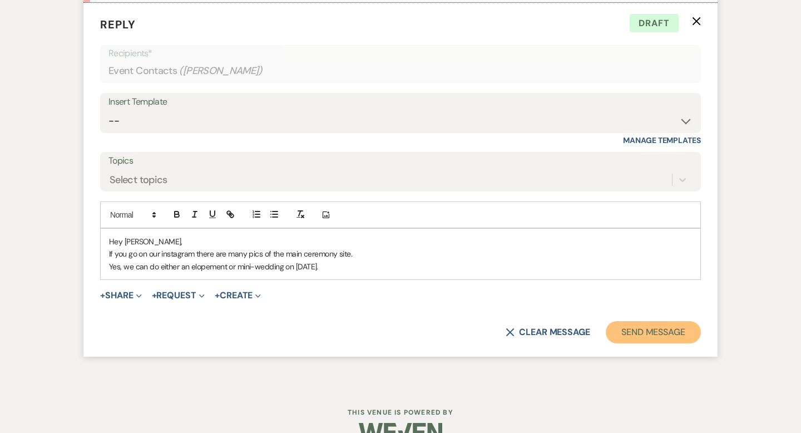
click at [664, 329] on button "Send Message" at bounding box center [653, 332] width 95 height 22
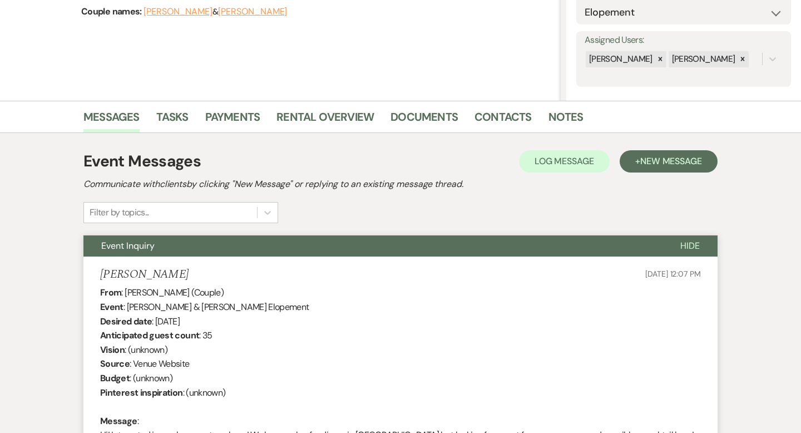
scroll to position [0, 0]
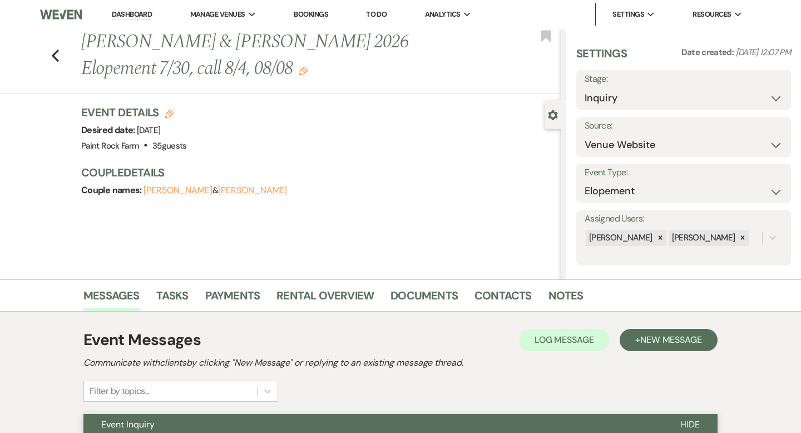
click at [60, 50] on div "Previous [PERSON_NAME] & [PERSON_NAME] 2026 Elopement 7/30, call 8/4, 08/08 Edi…" at bounding box center [277, 61] width 566 height 65
click at [54, 56] on use "button" at bounding box center [55, 56] width 7 height 12
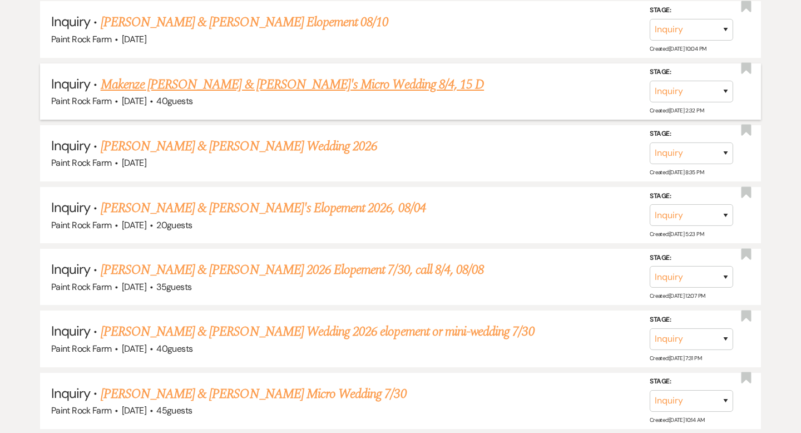
scroll to position [628, 0]
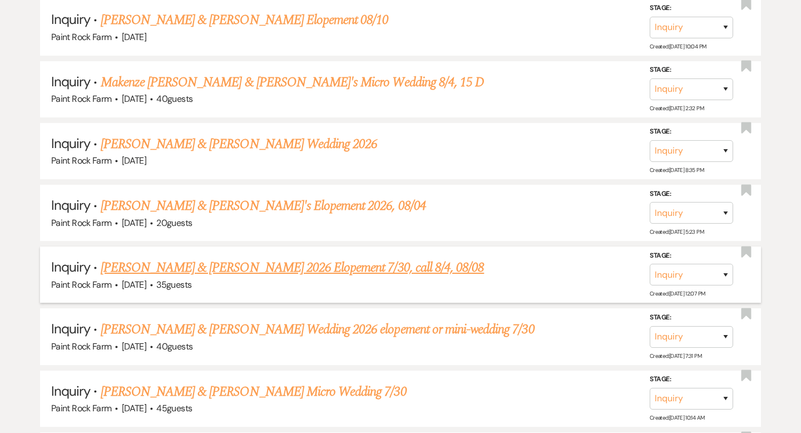
click at [241, 266] on link "[PERSON_NAME] & [PERSON_NAME] 2026 Elopement 7/30, call 8/4, 08/08" at bounding box center [293, 268] width 384 height 20
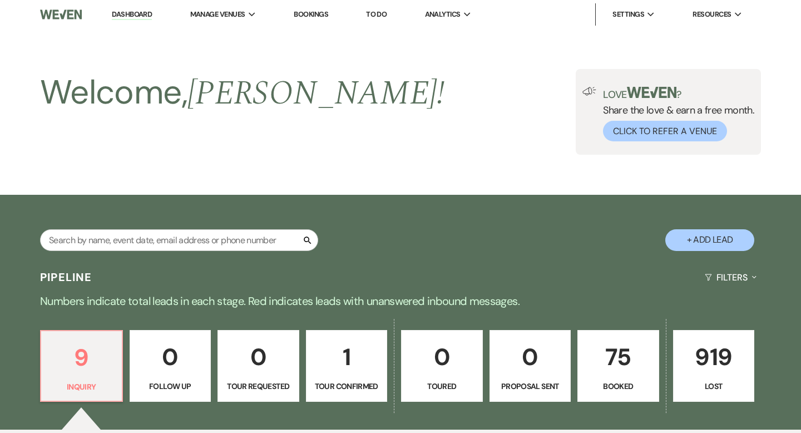
select select "5"
select select "22"
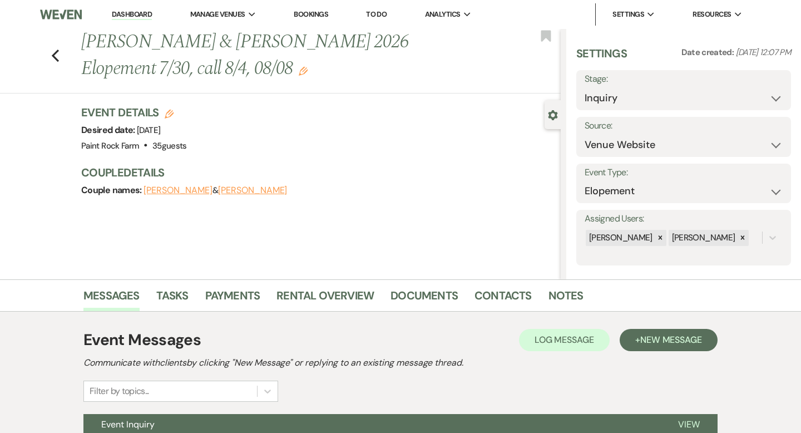
click at [306, 69] on use "button" at bounding box center [303, 71] width 9 height 9
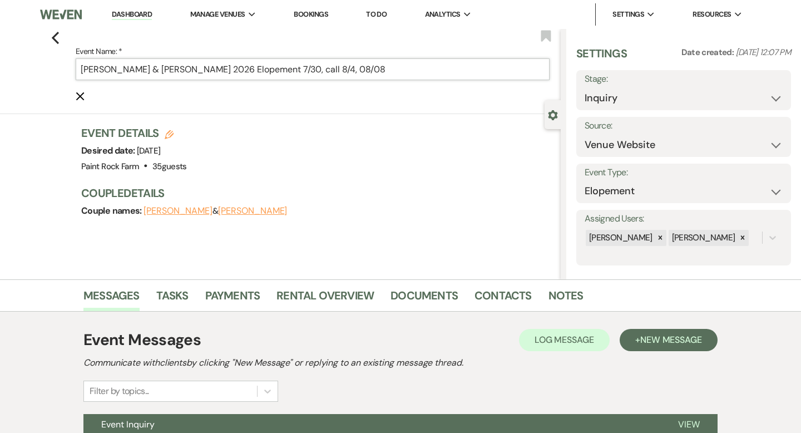
click at [407, 68] on input "[PERSON_NAME] & [PERSON_NAME] 2026 Elopement 7/30, call 8/4, 08/08" at bounding box center [313, 69] width 474 height 22
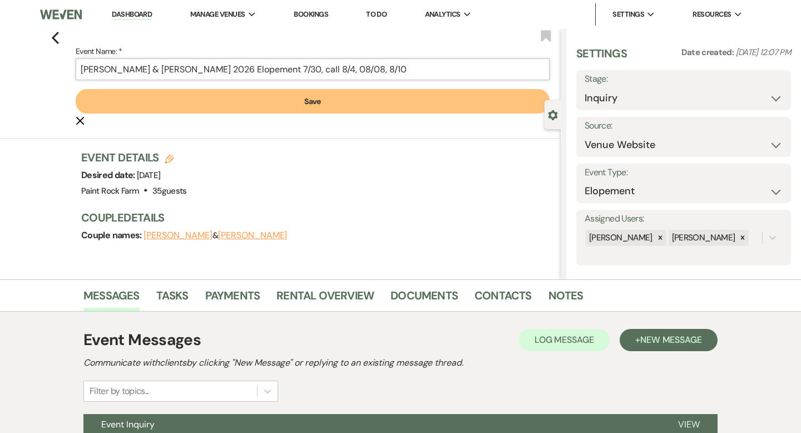
type input "[PERSON_NAME] & [PERSON_NAME] 2026 Elopement 7/30, call 8/4, 08/08, 8/10"
click at [320, 102] on button "Save" at bounding box center [313, 101] width 474 height 24
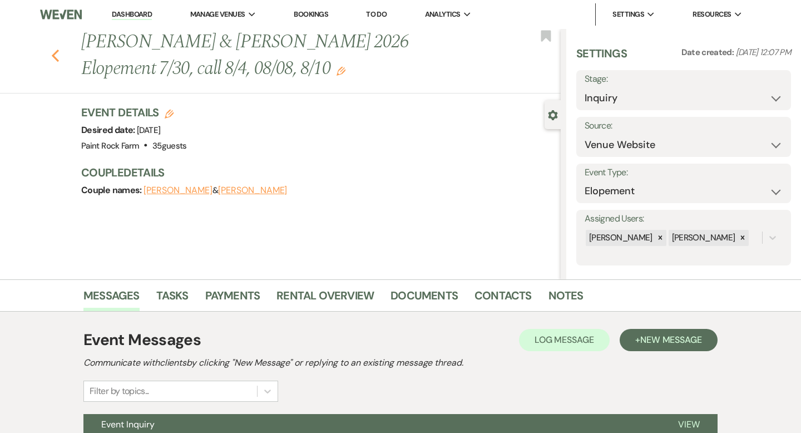
click at [55, 52] on use "button" at bounding box center [55, 56] width 7 height 12
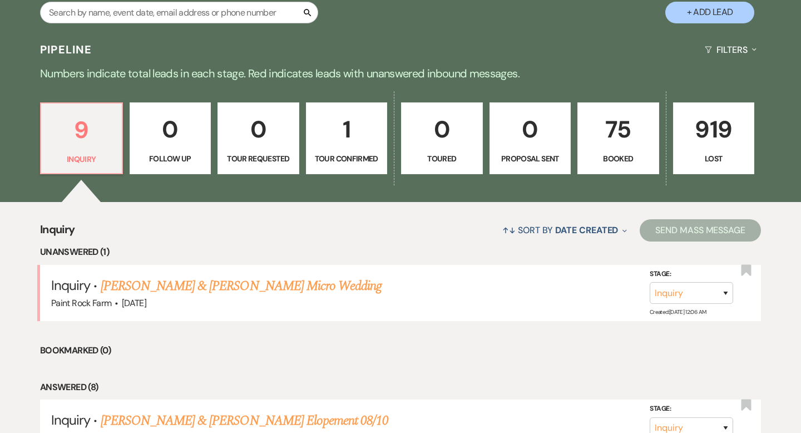
scroll to position [235, 0]
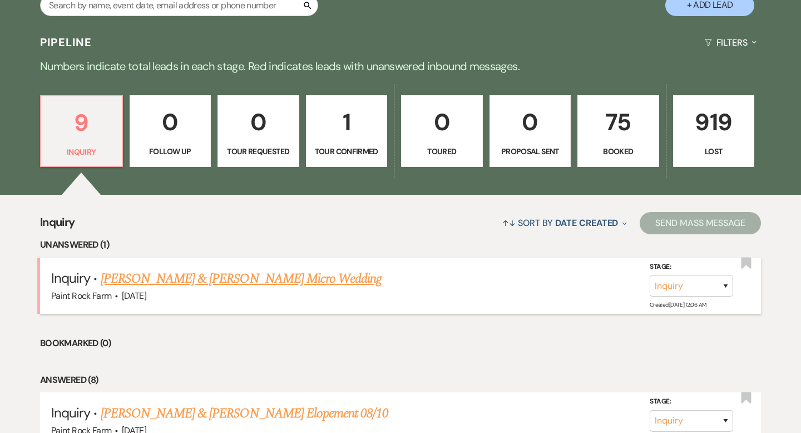
click at [235, 279] on link "[PERSON_NAME] & [PERSON_NAME] Micro Wedding" at bounding box center [241, 279] width 281 height 20
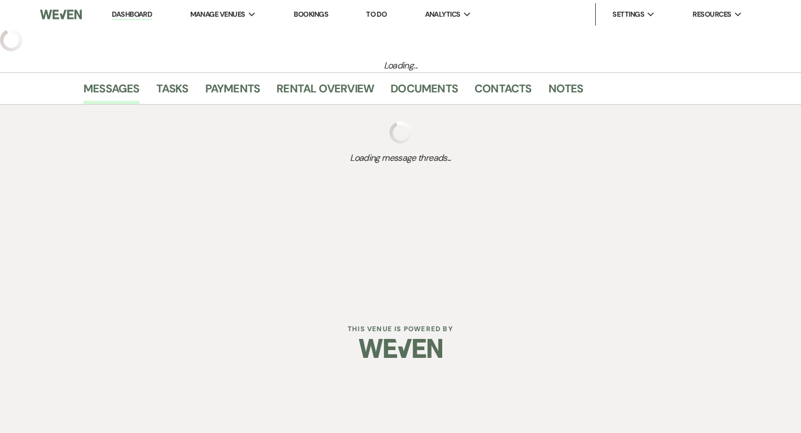
select select "5"
select select "16"
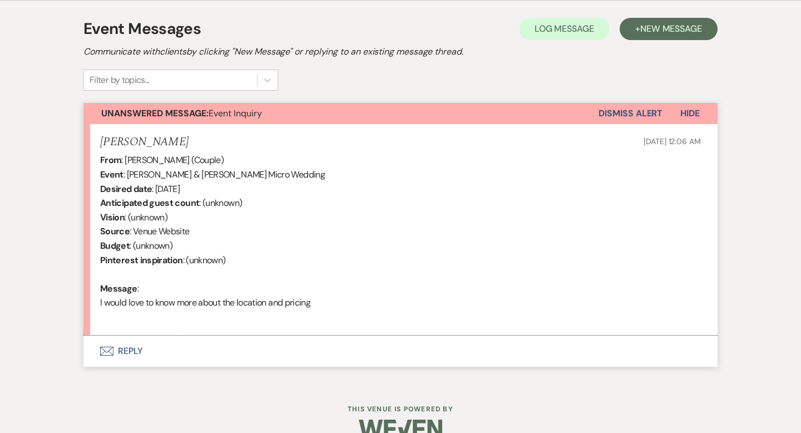
scroll to position [320, 0]
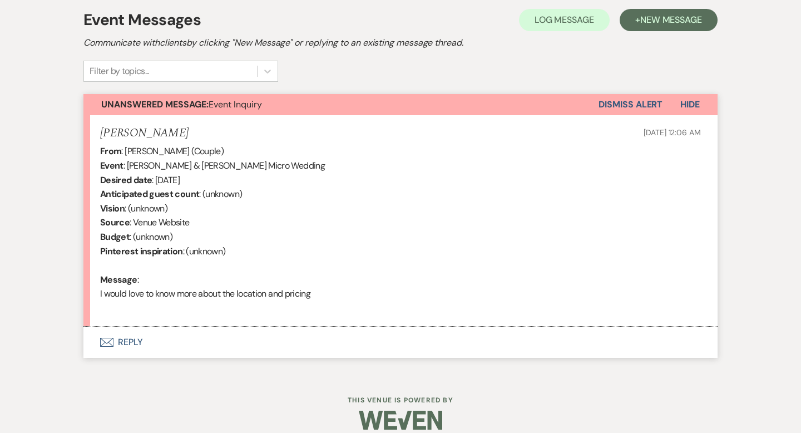
click at [135, 342] on button "Envelope Reply" at bounding box center [400, 342] width 634 height 31
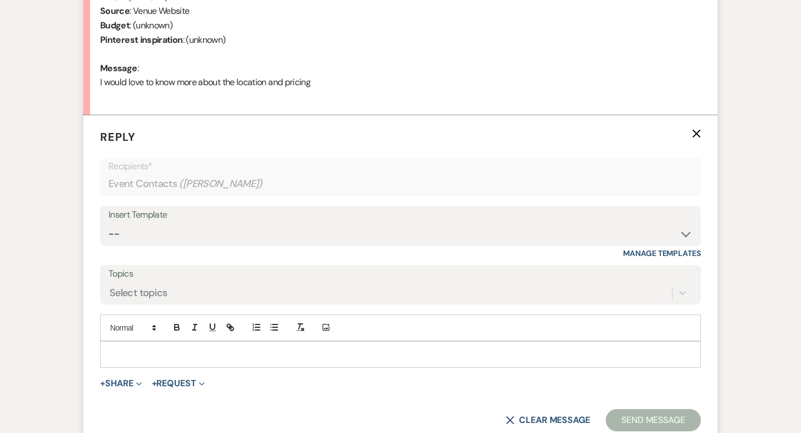
scroll to position [595, 0]
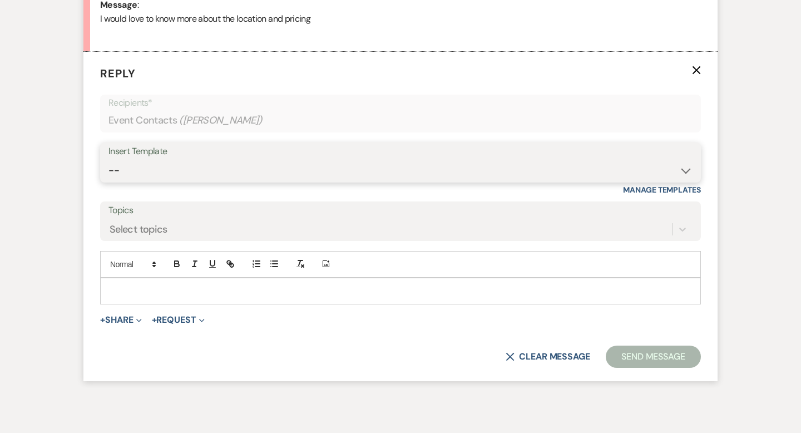
click at [685, 171] on select "-- Tour Request Response Contract (Pre-Booked Leads) Inquiry Follow Up Thank yo…" at bounding box center [400, 171] width 584 height 22
select select "6001"
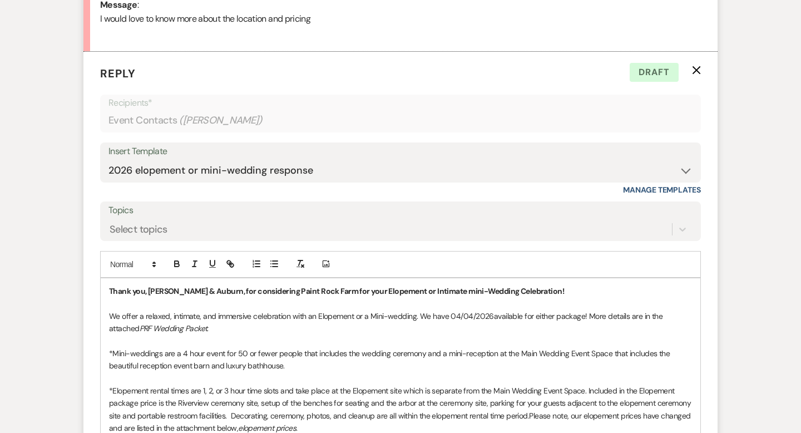
click at [489, 315] on p "We offer a relaxed, intimate, and immersive celebration with an Elopement or a …" at bounding box center [400, 322] width 583 height 25
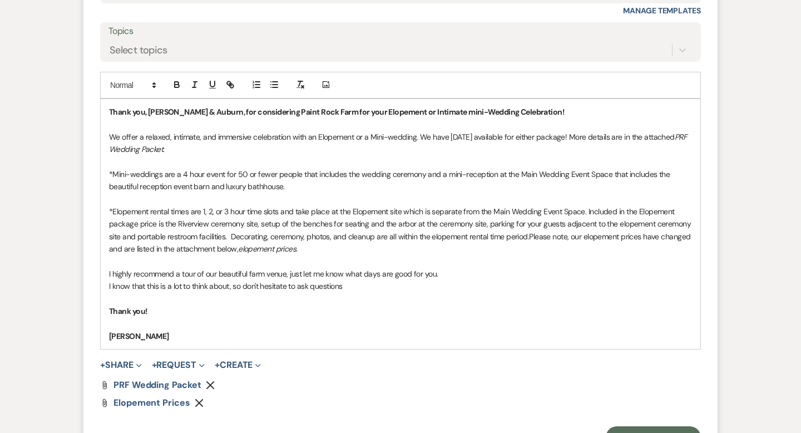
scroll to position [830, 0]
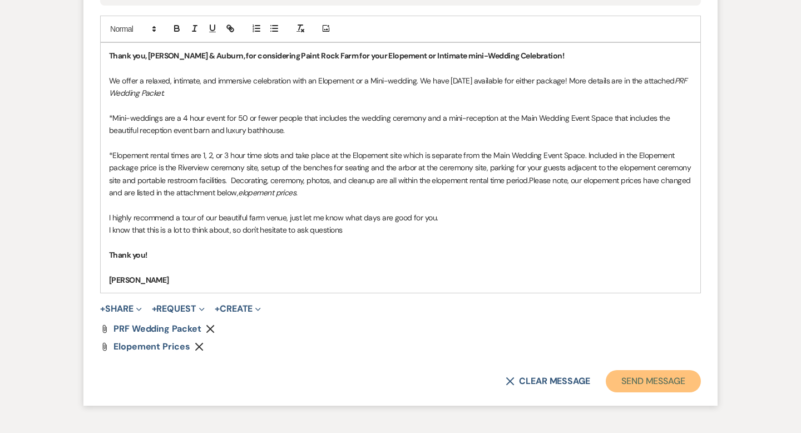
click at [640, 384] on button "Send Message" at bounding box center [653, 381] width 95 height 22
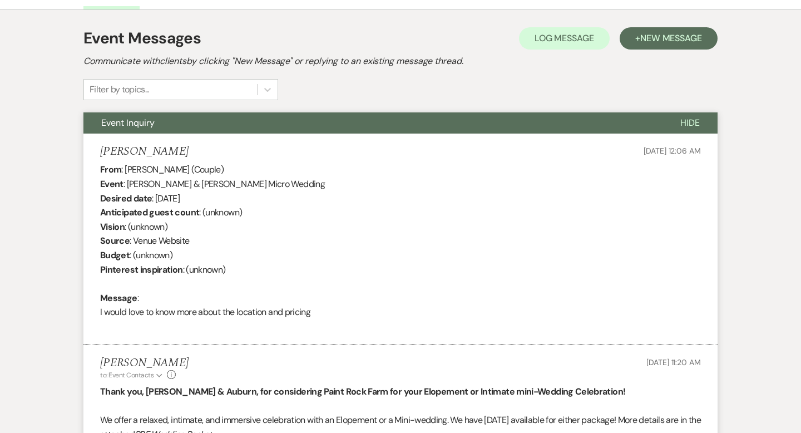
scroll to position [0, 0]
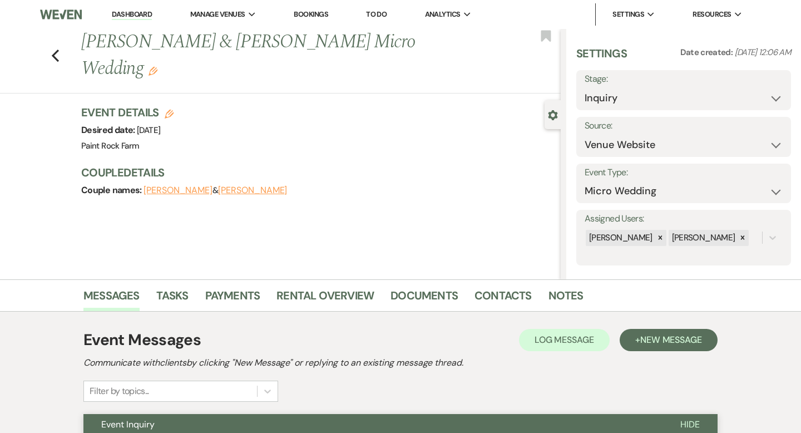
click at [157, 67] on use "button" at bounding box center [153, 71] width 9 height 9
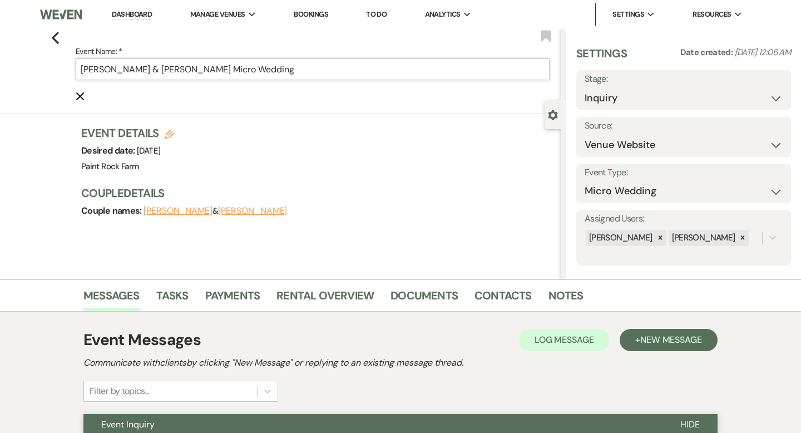
click at [313, 70] on input "[PERSON_NAME] & [PERSON_NAME] Micro Wedding" at bounding box center [313, 69] width 474 height 22
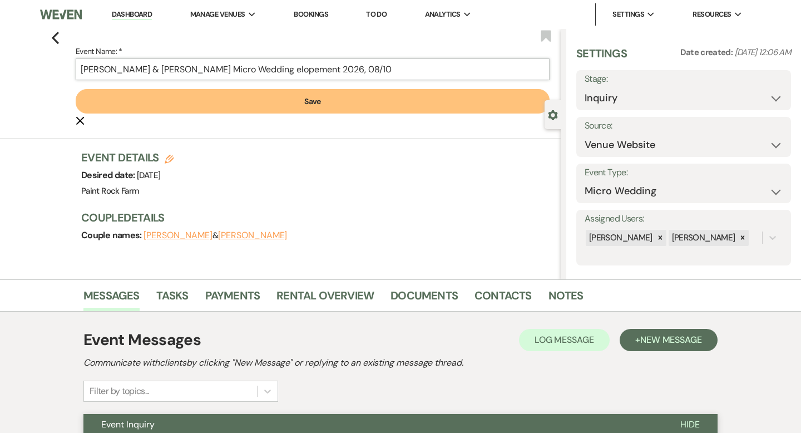
drag, startPoint x: 328, startPoint y: 69, endPoint x: 284, endPoint y: 65, distance: 44.7
click at [284, 65] on input "[PERSON_NAME] & [PERSON_NAME] Micro Wedding elopement 2026, 08/10" at bounding box center [313, 69] width 474 height 22
click at [310, 69] on input "[PERSON_NAME] & [PERSON_NAME] Micro Wedding 2026, 08/10" at bounding box center [313, 69] width 474 height 22
paste input "elopement"
type input "[PERSON_NAME] & [PERSON_NAME] Micro Wedding 2026 elopement, 08/10"
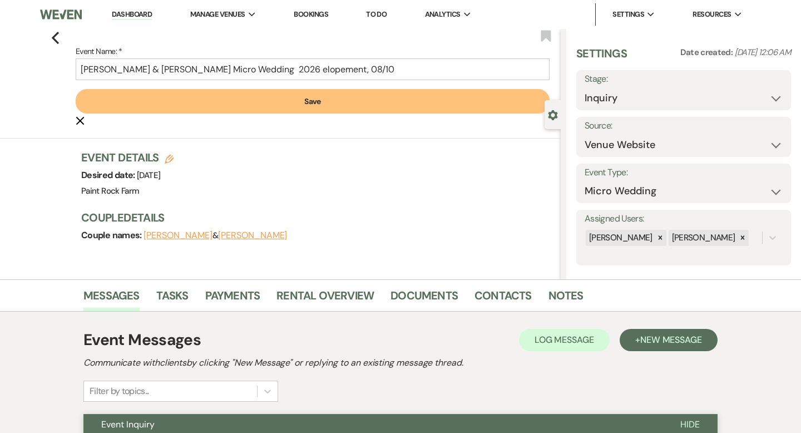
click at [308, 101] on button "Save" at bounding box center [313, 101] width 474 height 24
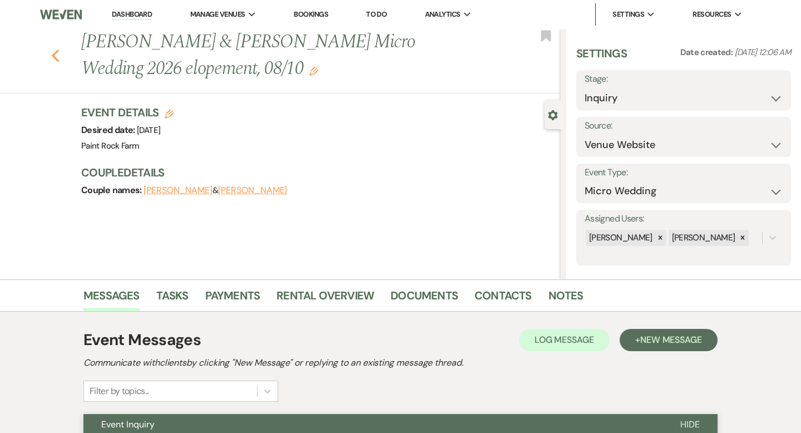
click at [56, 54] on icon "Previous" at bounding box center [55, 55] width 8 height 13
